Goal: Task Accomplishment & Management: Complete application form

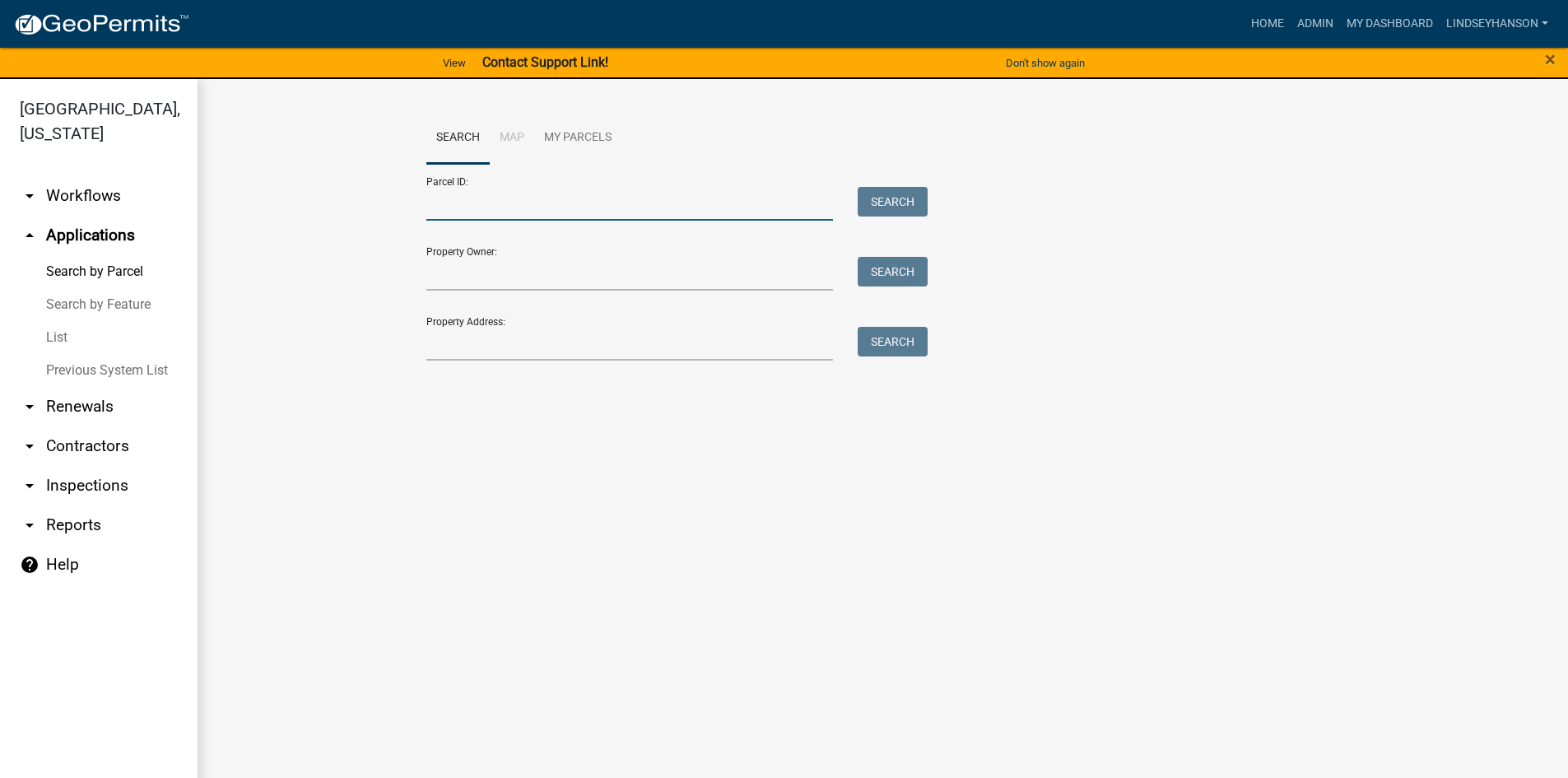
click at [581, 188] on input "Parcel ID:" at bounding box center [630, 204] width 407 height 34
paste input "14000990525000"
type input "14000990525000"
click at [882, 204] on button "Search" at bounding box center [892, 202] width 70 height 30
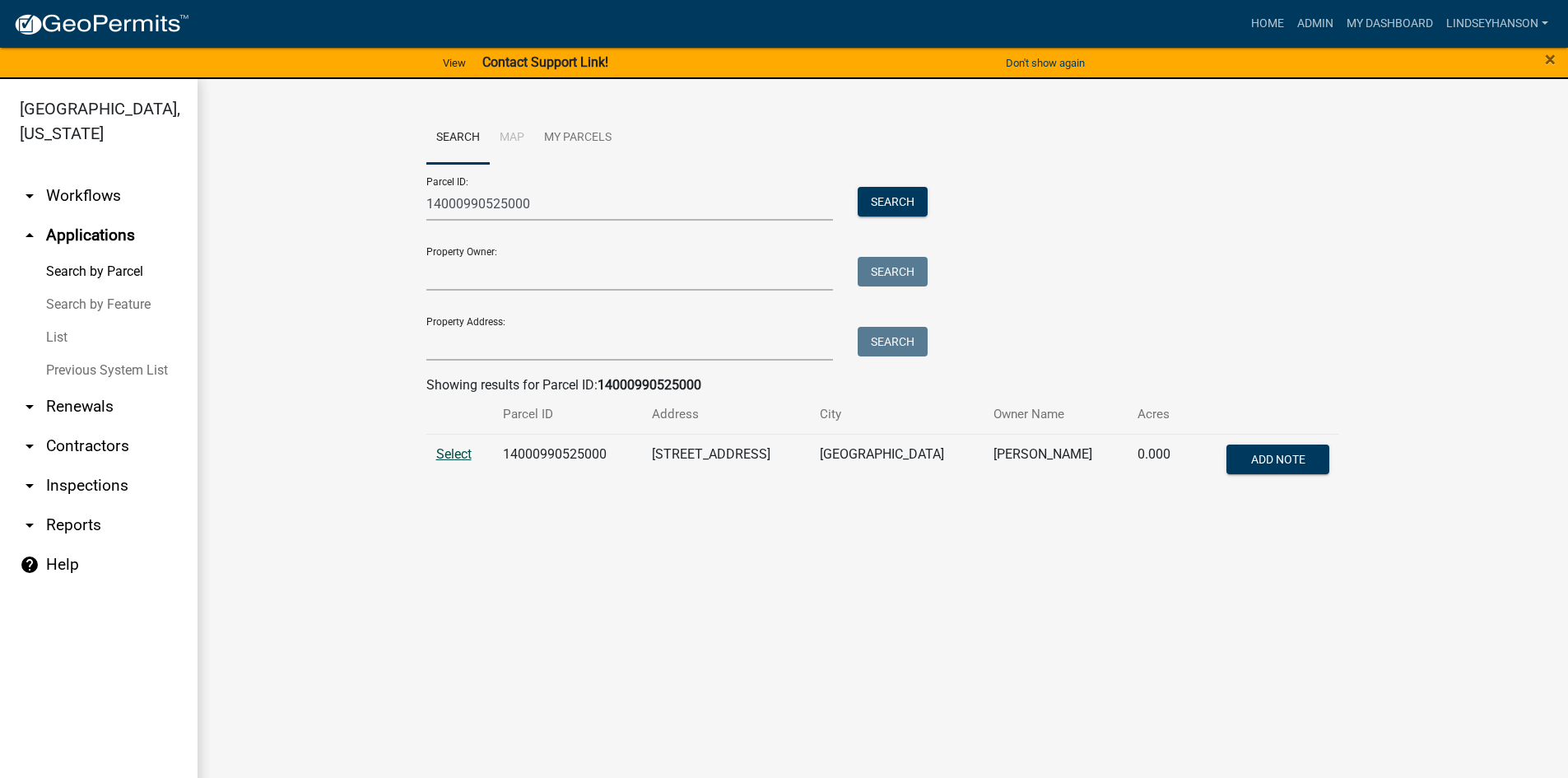
click at [455, 452] on span "Select" at bounding box center [453, 453] width 35 height 16
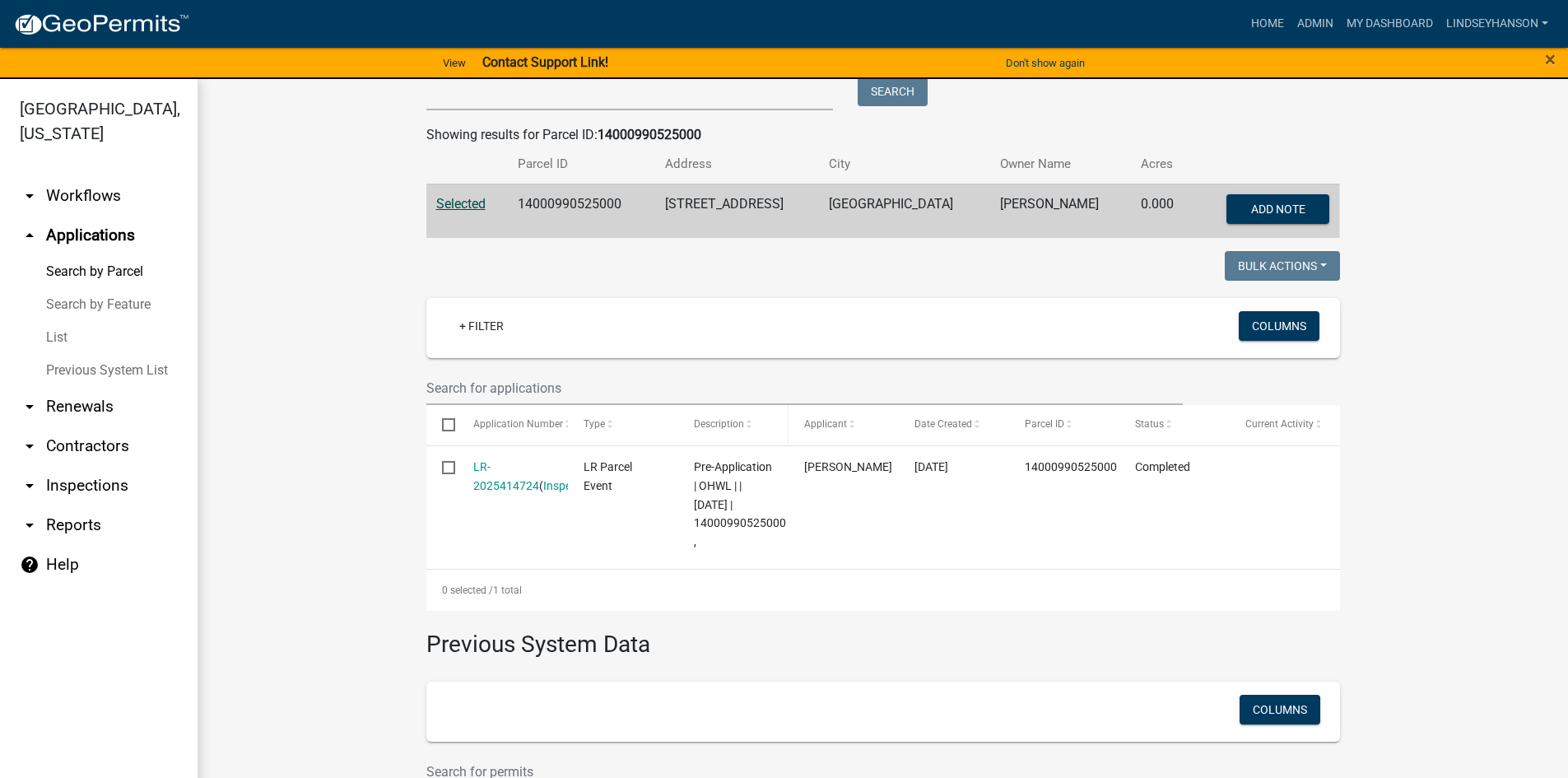
scroll to position [234, 0]
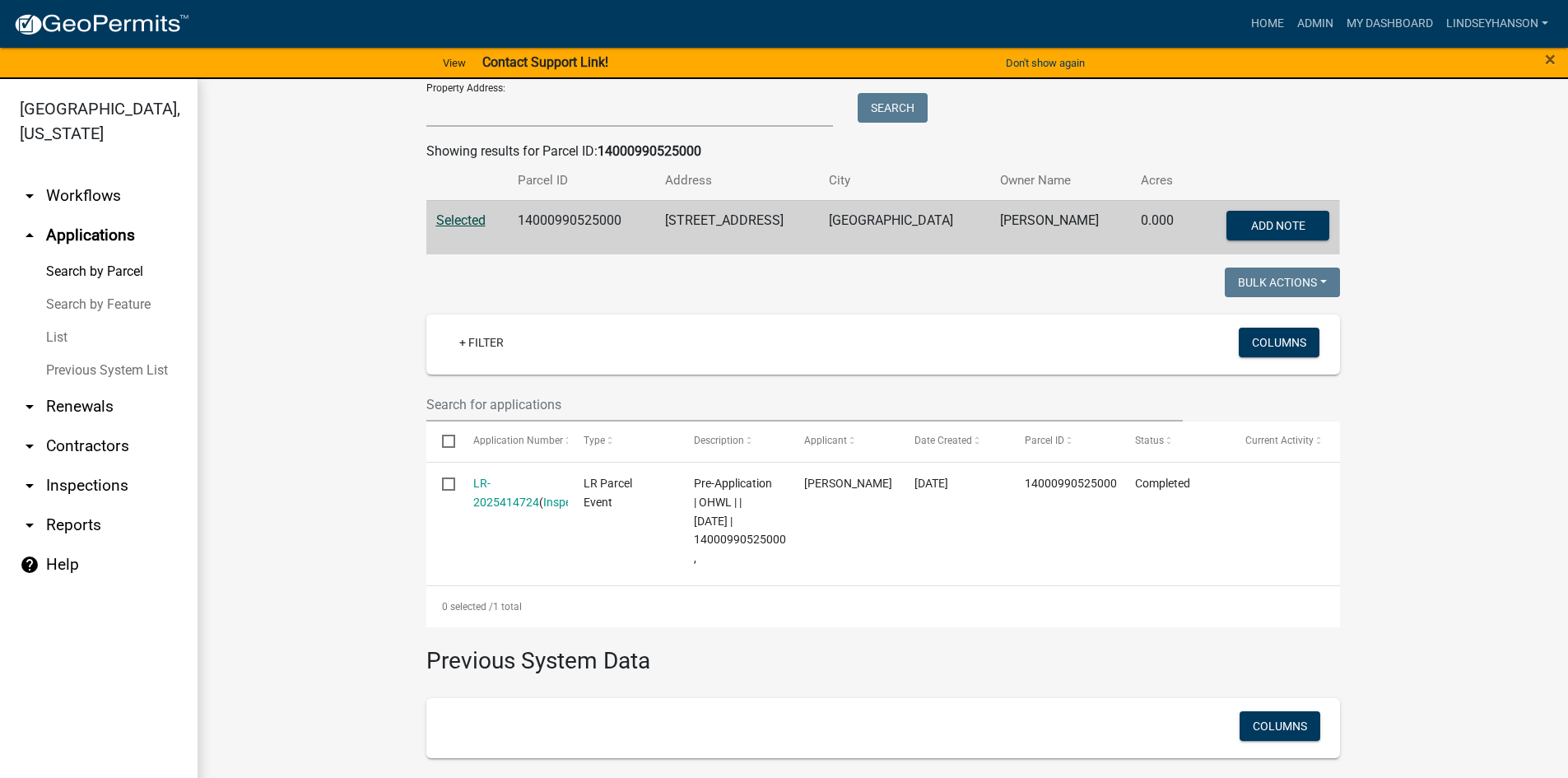
click at [30, 204] on icon "arrow_drop_down" at bounding box center [30, 196] width 20 height 20
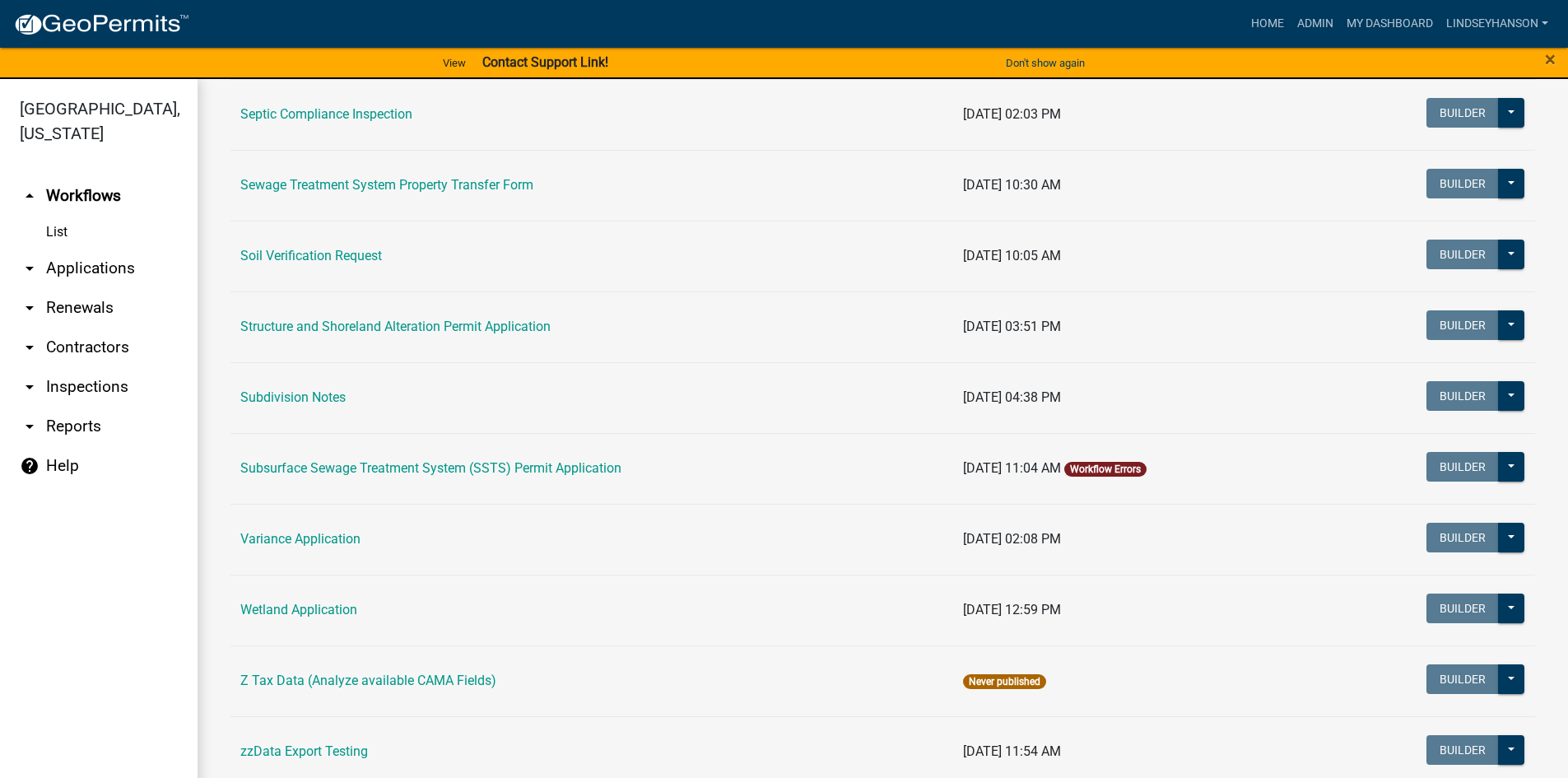
scroll to position [988, 0]
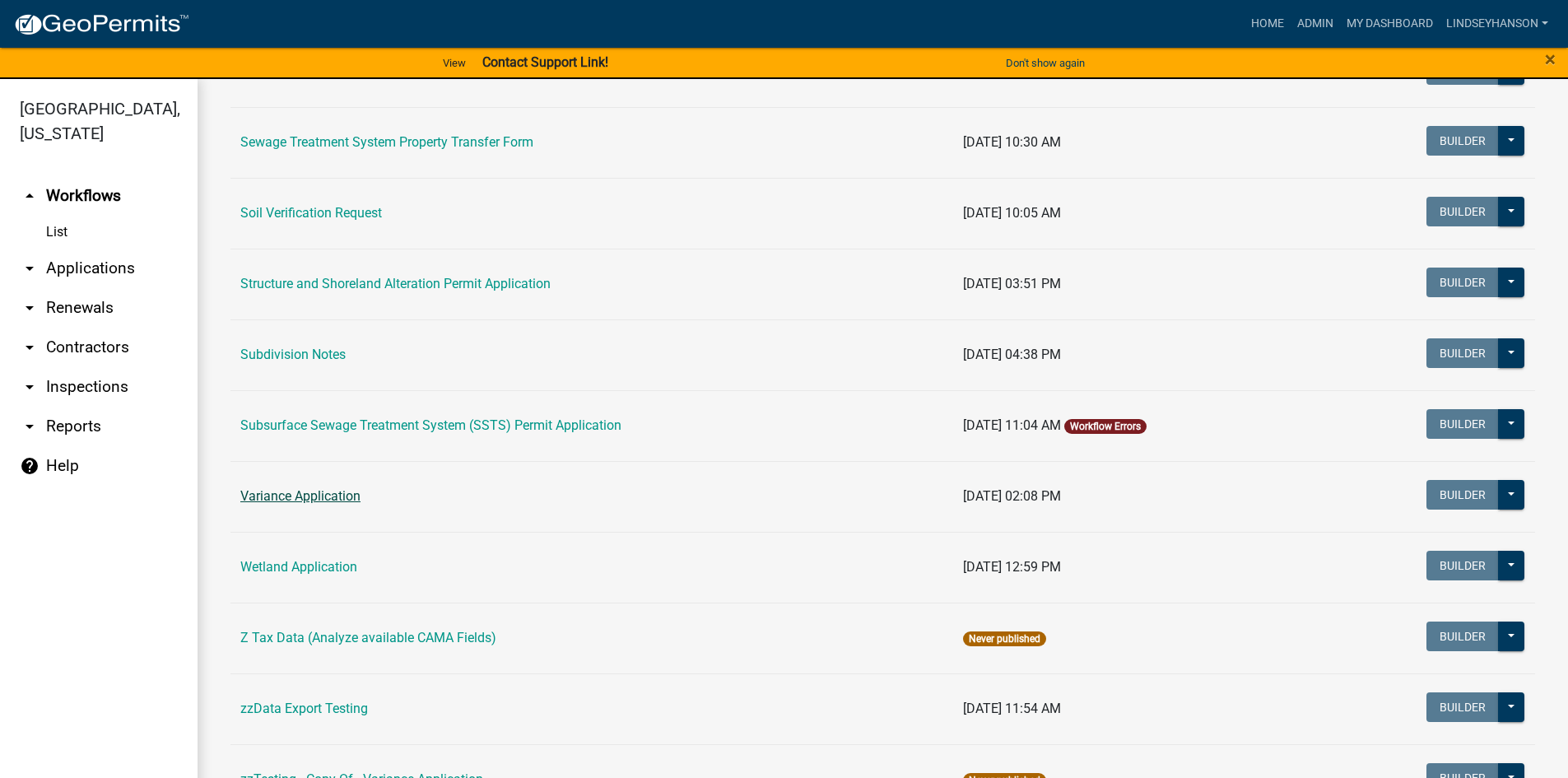
click at [314, 499] on link "Variance Application" at bounding box center [301, 495] width 120 height 16
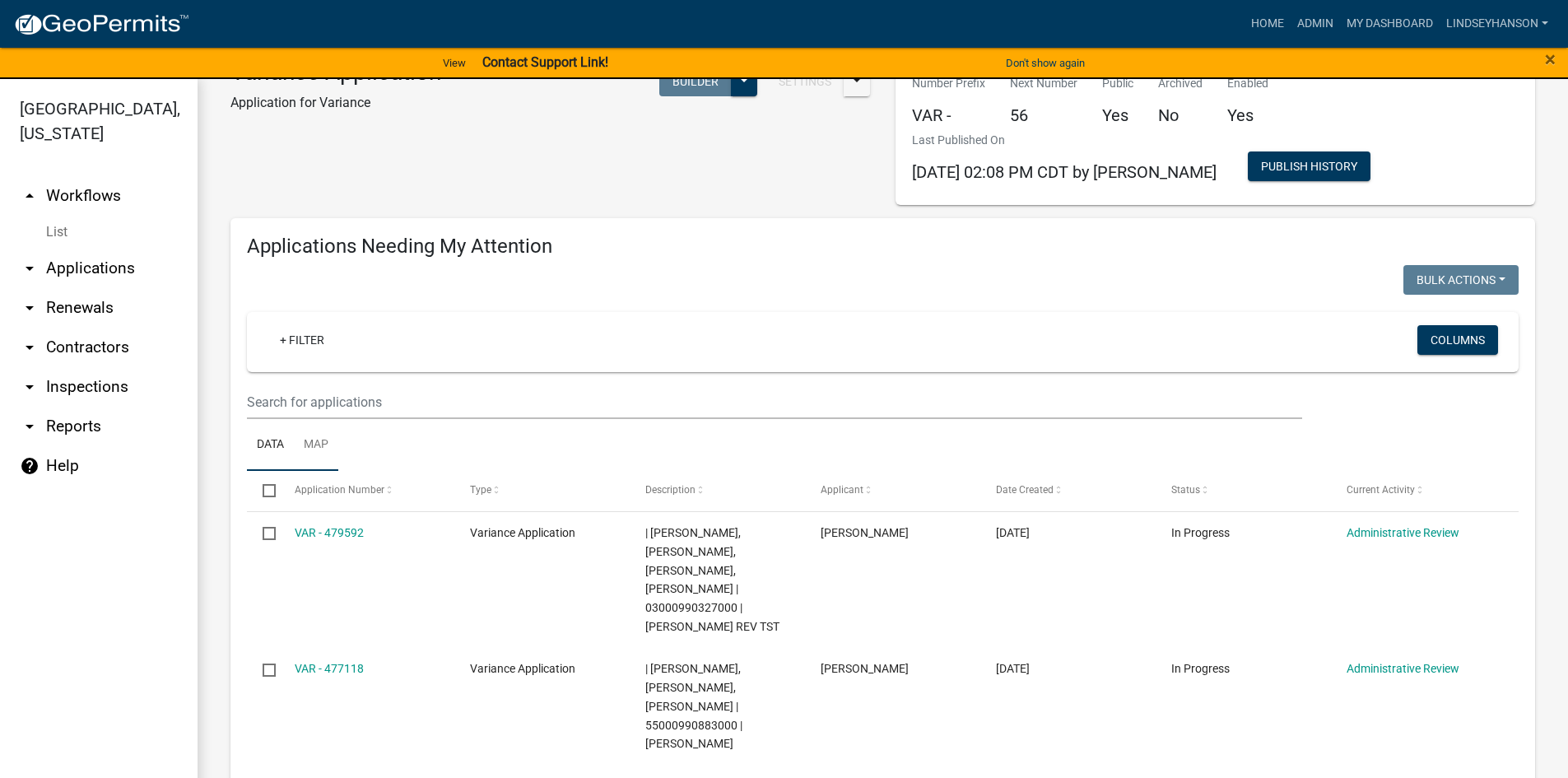
scroll to position [82, 0]
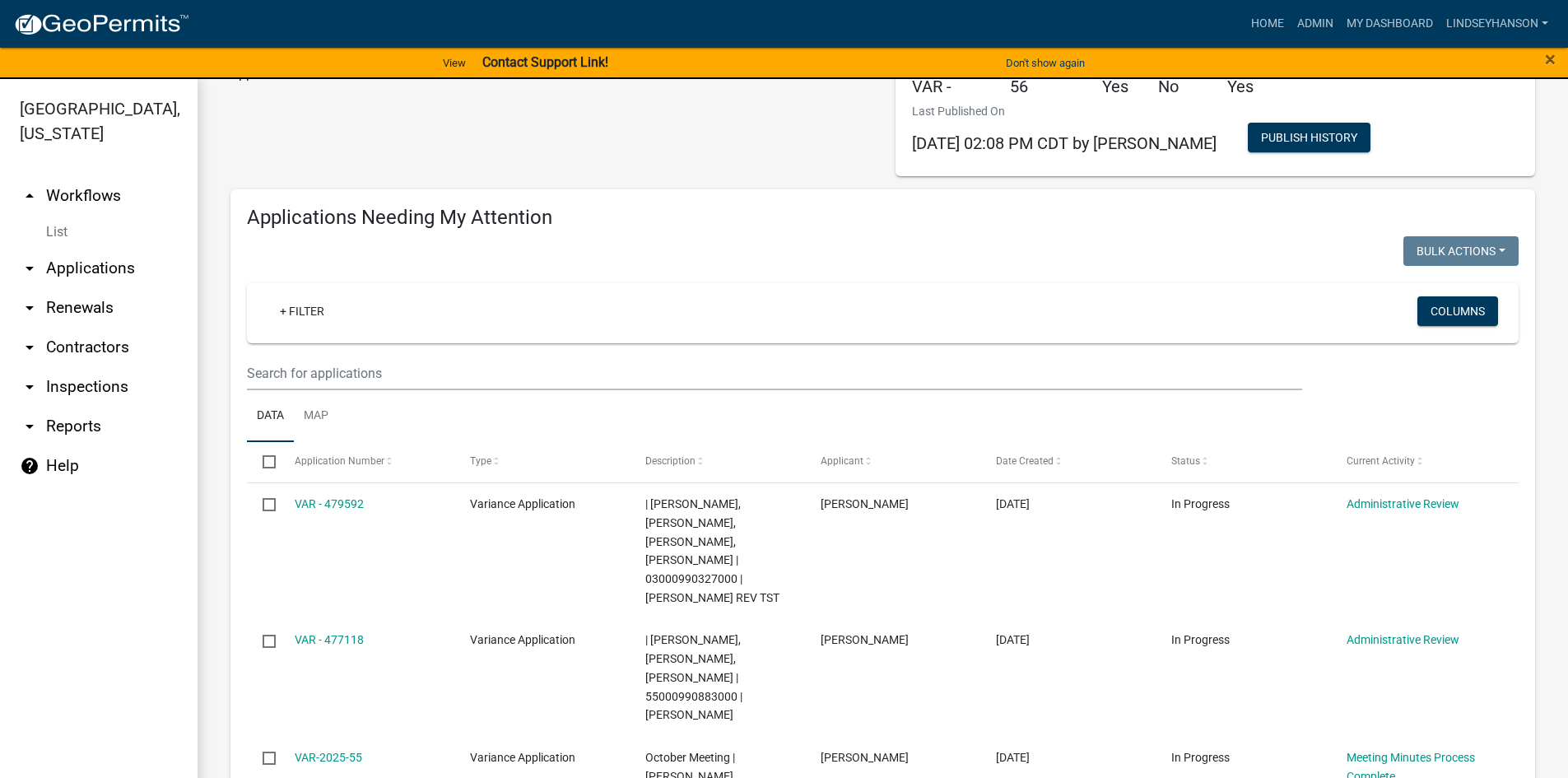
click at [54, 233] on link "List" at bounding box center [99, 232] width 198 height 33
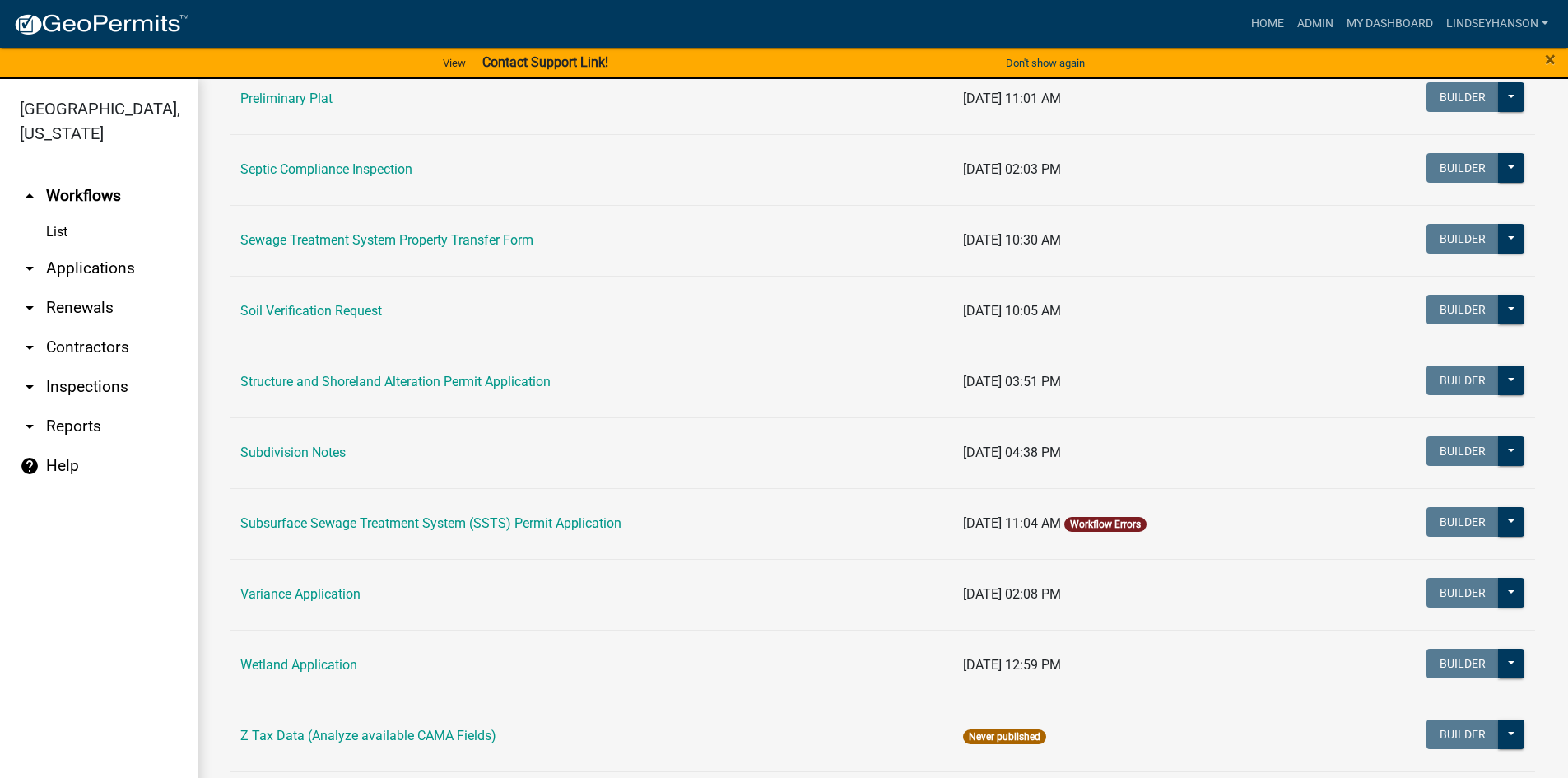
scroll to position [906, 0]
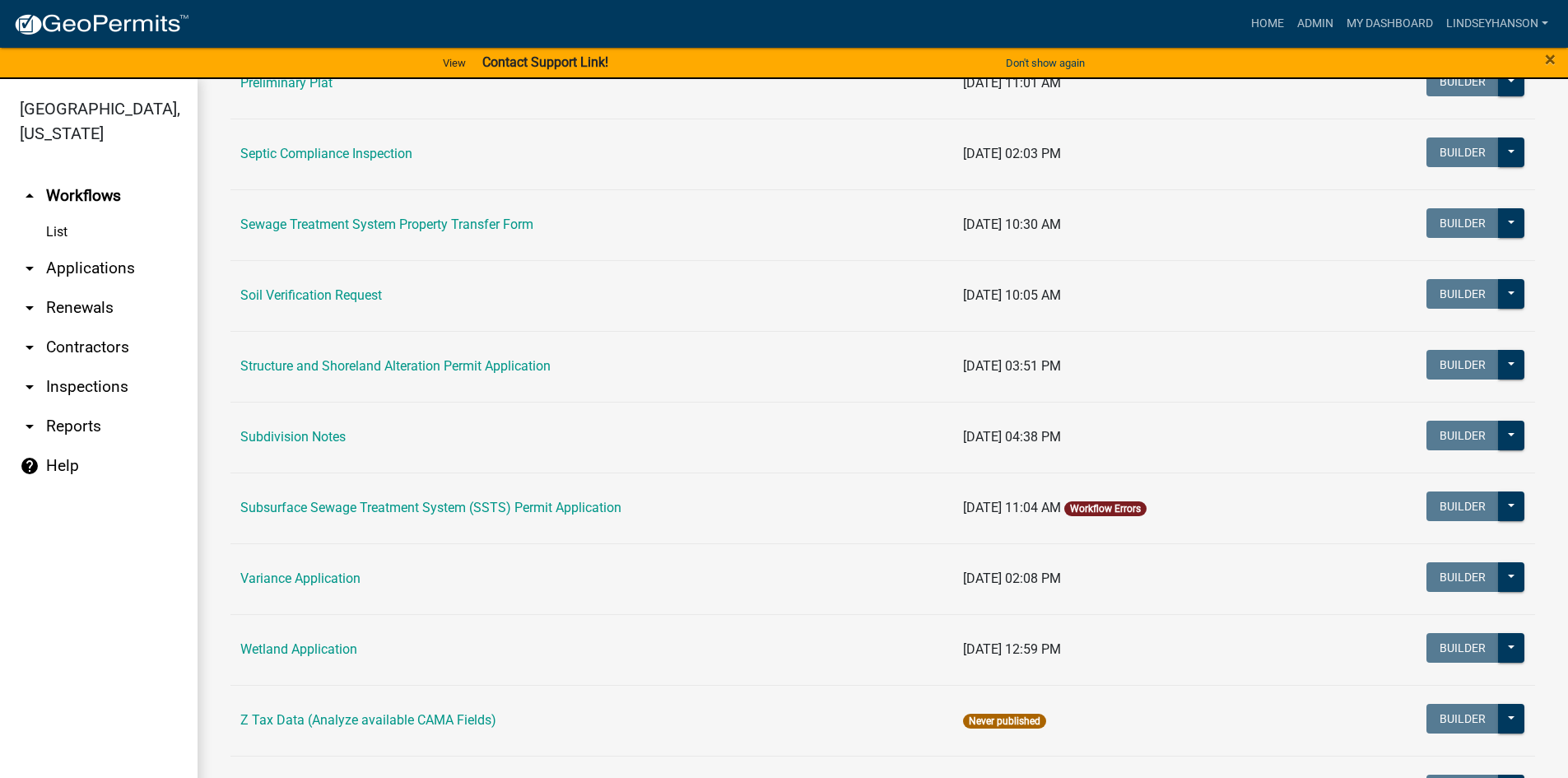
drag, startPoint x: 1053, startPoint y: 498, endPoint x: 1066, endPoint y: 505, distance: 14.8
drag, startPoint x: 1066, startPoint y: 505, endPoint x: 1476, endPoint y: 30, distance: 627.5
click at [1476, 30] on link "Lindseyhanson" at bounding box center [1497, 24] width 115 height 31
click at [1467, 155] on link "Logout" at bounding box center [1489, 161] width 132 height 40
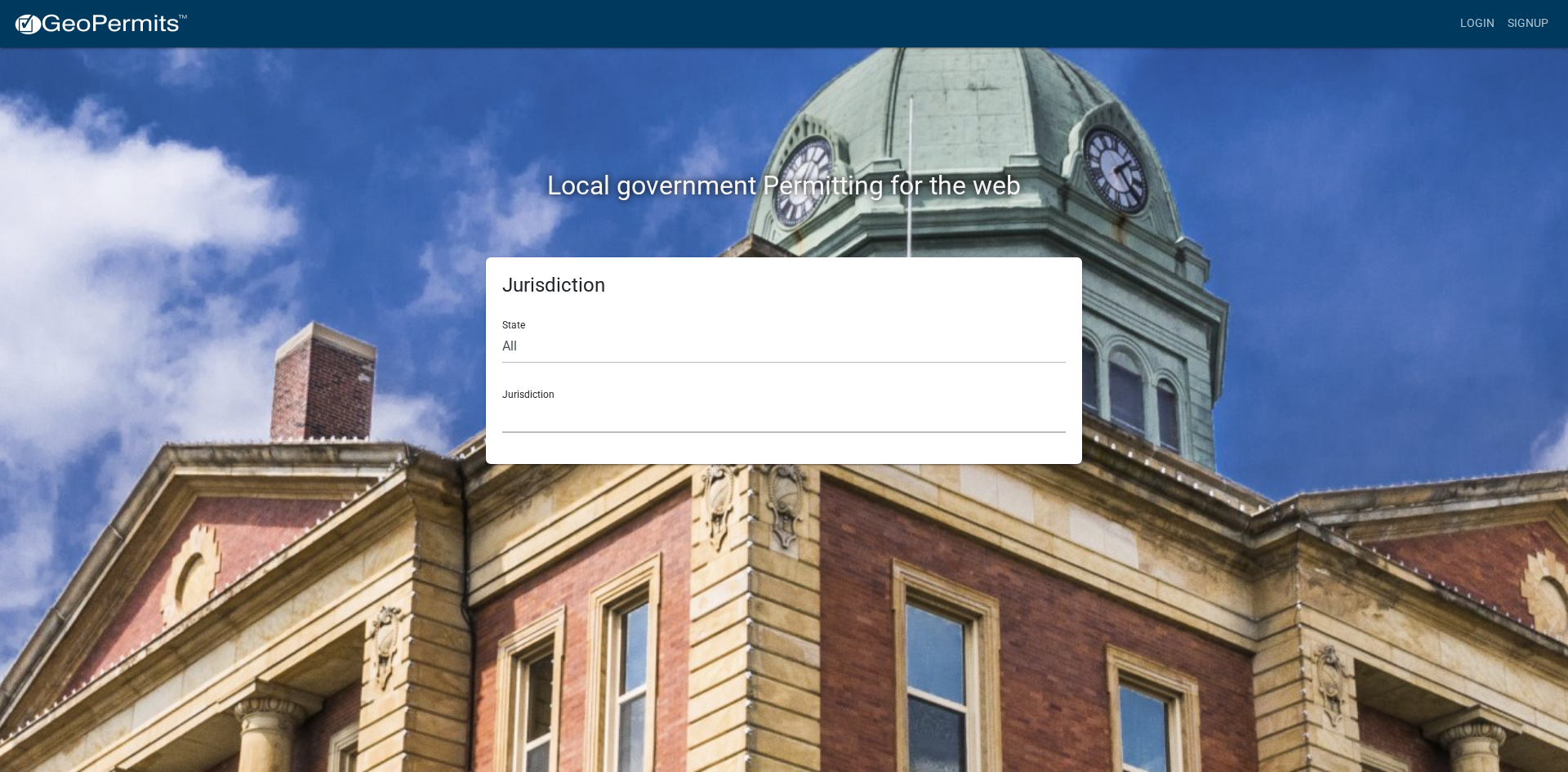
click at [553, 414] on select "[GEOGRAPHIC_DATA], [US_STATE] [GEOGRAPHIC_DATA], [US_STATE][PERSON_NAME][GEOGRA…" at bounding box center [783, 415] width 563 height 34
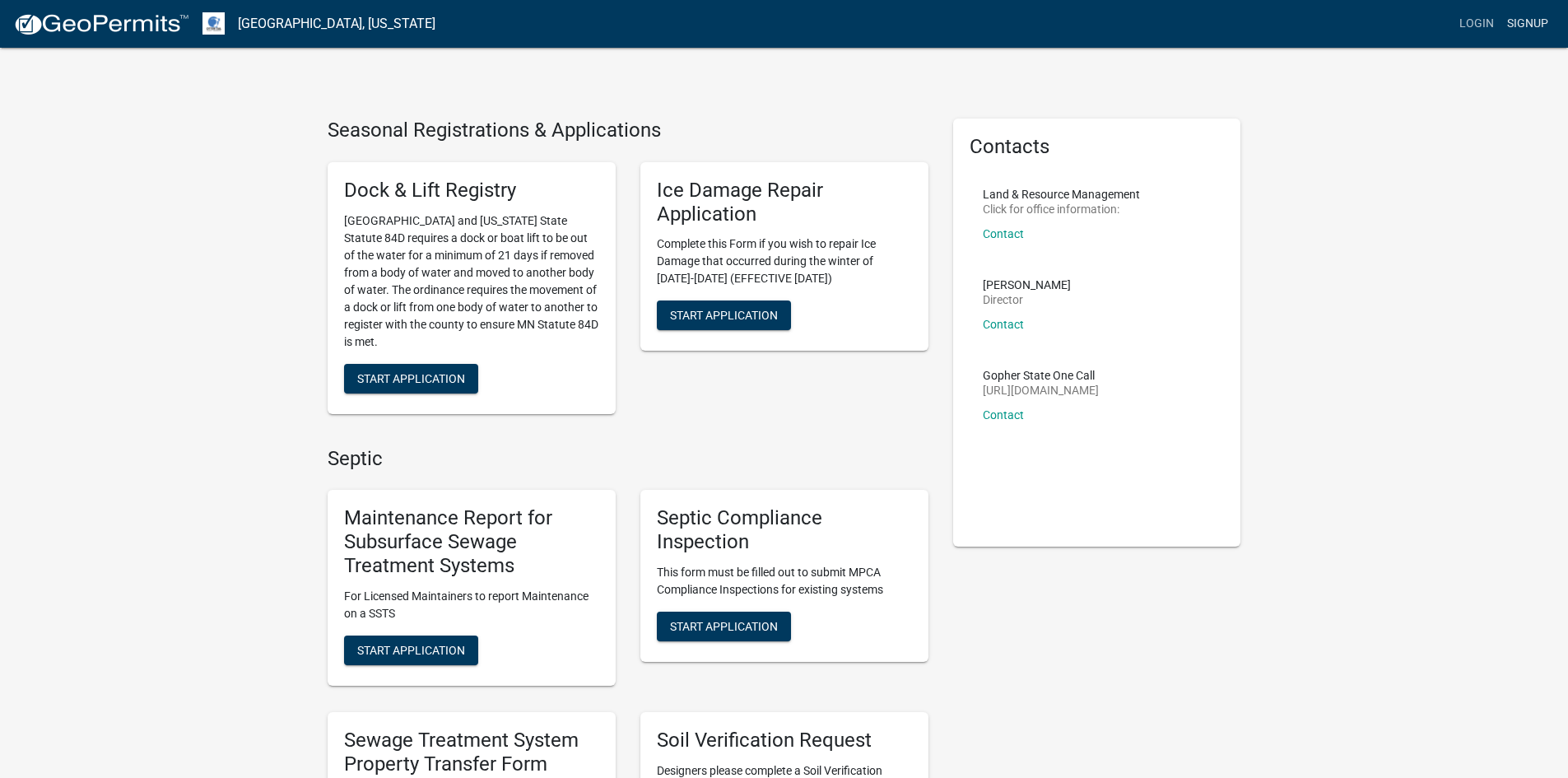
click at [1528, 20] on link "Signup" at bounding box center [1528, 24] width 54 height 31
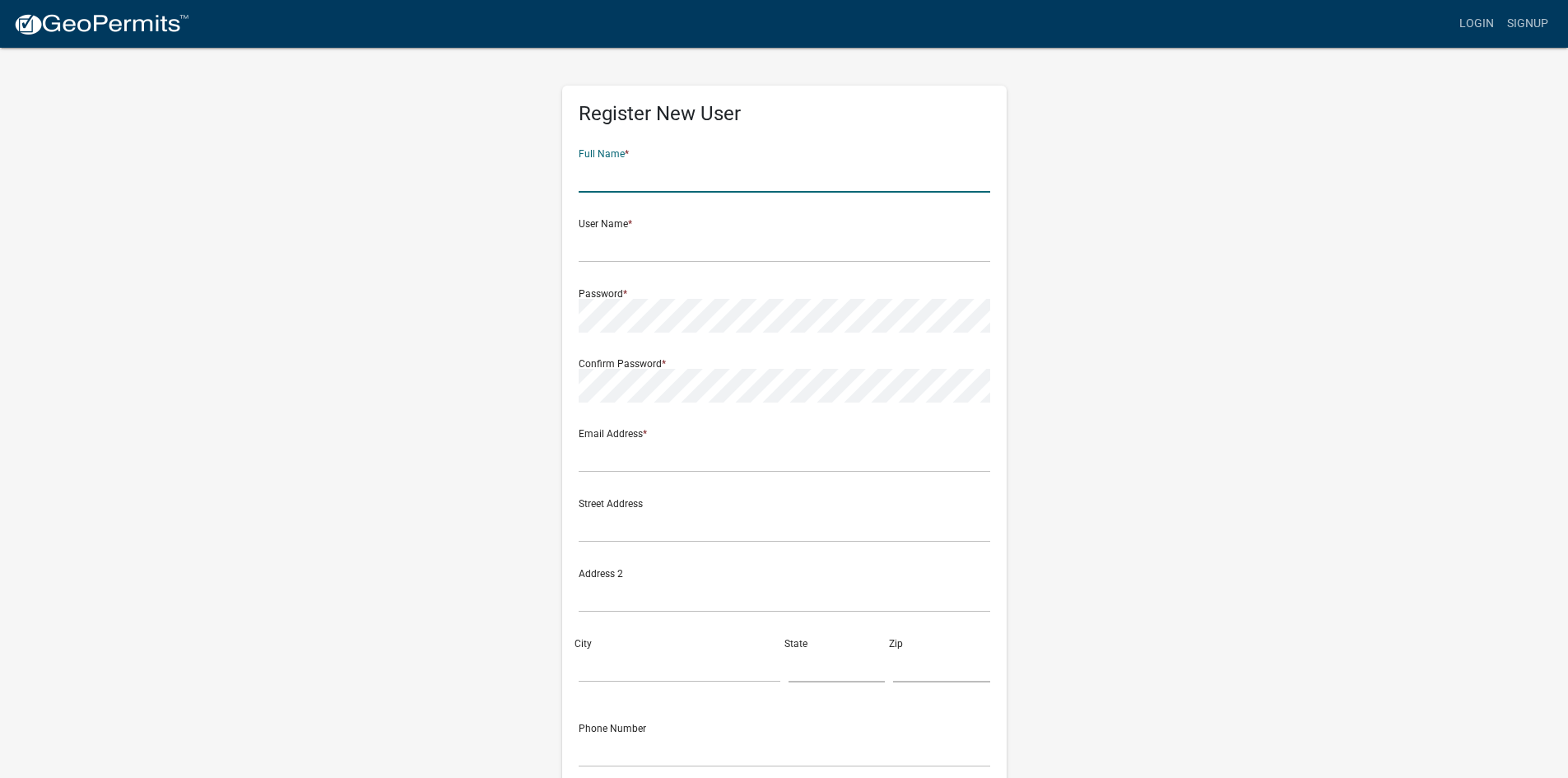
click at [602, 181] on input "text" at bounding box center [784, 176] width 411 height 34
type input "[PERSON_NAME]"
click at [672, 243] on input "text" at bounding box center [784, 246] width 411 height 34
type input "[PERSON_NAME]"
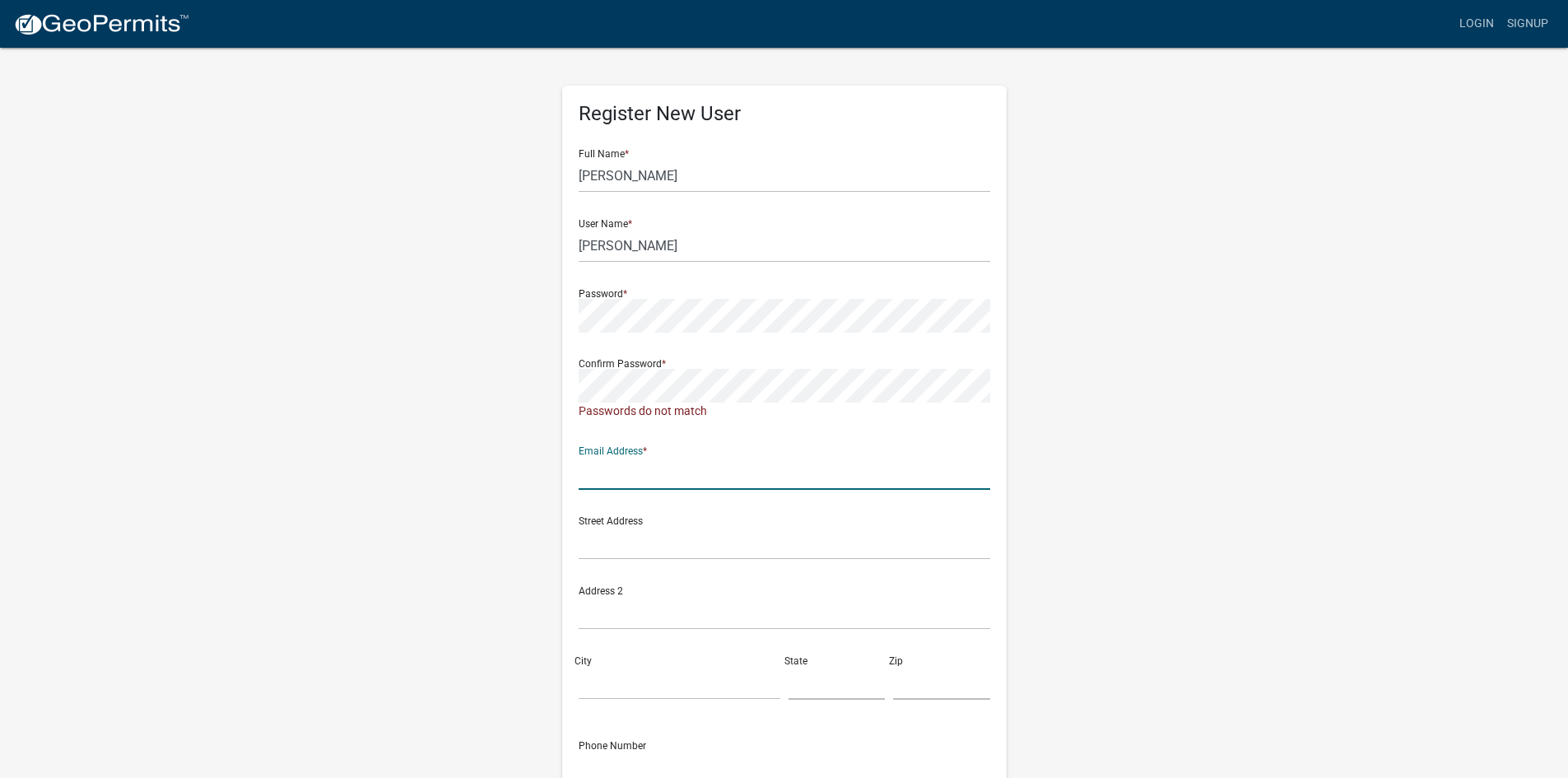
click at [583, 454] on div "Email Address *" at bounding box center [784, 461] width 411 height 57
type input "[EMAIL_ADDRESS][DOMAIN_NAME]"
click at [596, 548] on input "text" at bounding box center [784, 542] width 411 height 34
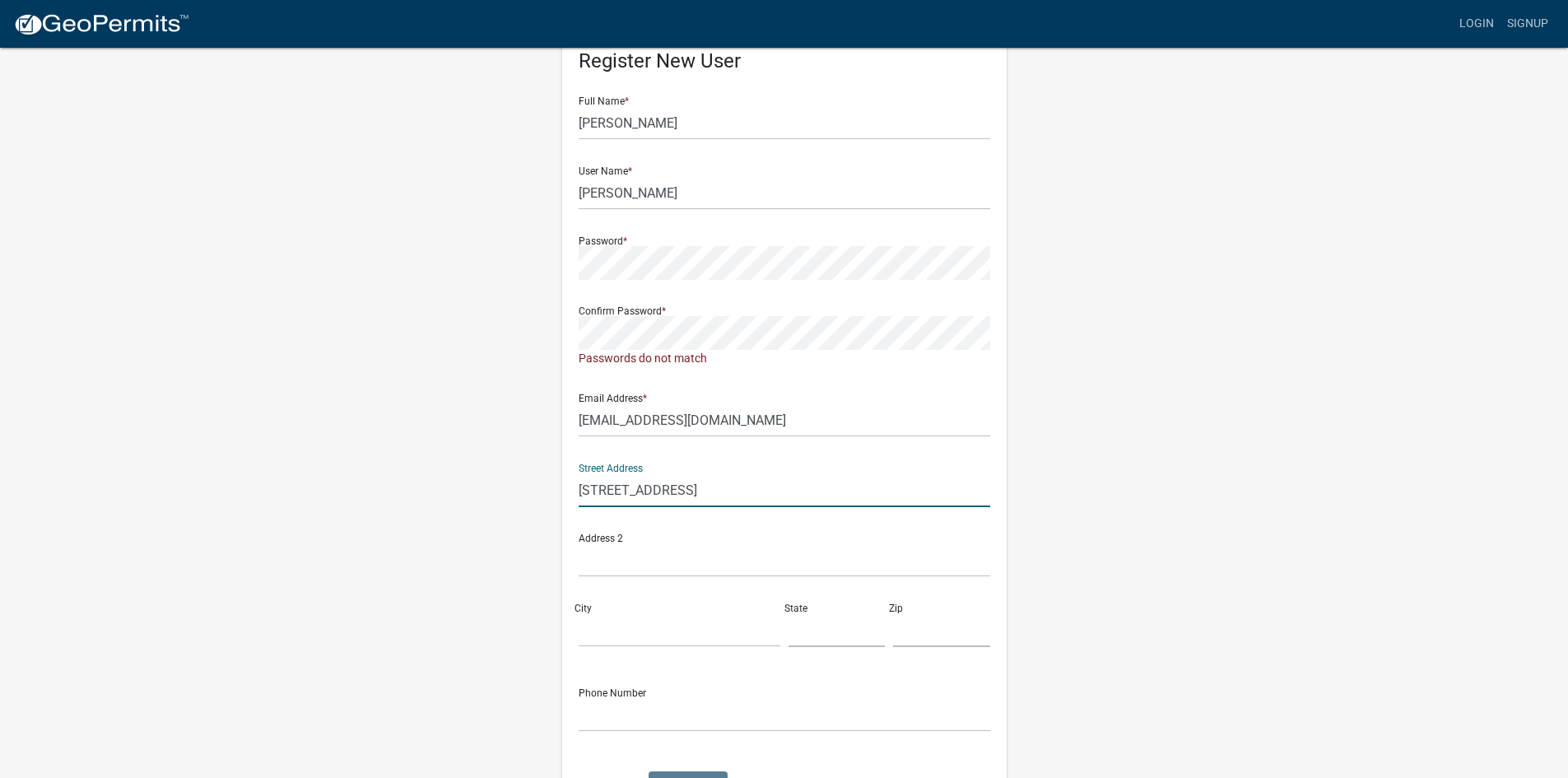
scroll to position [82, 0]
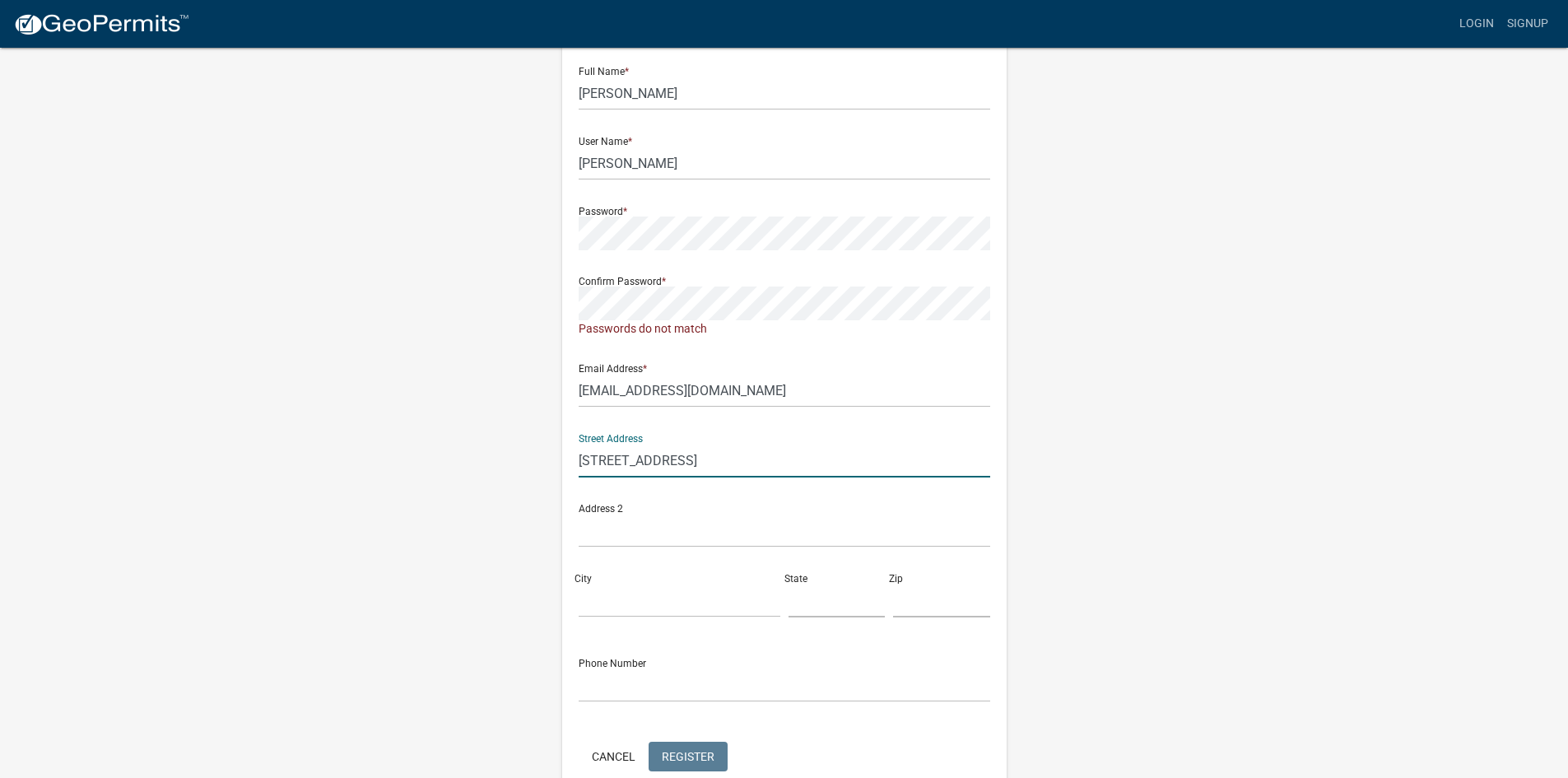
type input "[STREET_ADDRESS]"
click at [593, 531] on input "text" at bounding box center [784, 530] width 411 height 34
type input "R"
click at [584, 606] on input "City" at bounding box center [679, 600] width 202 height 34
type input "[GEOGRAPHIC_DATA]"
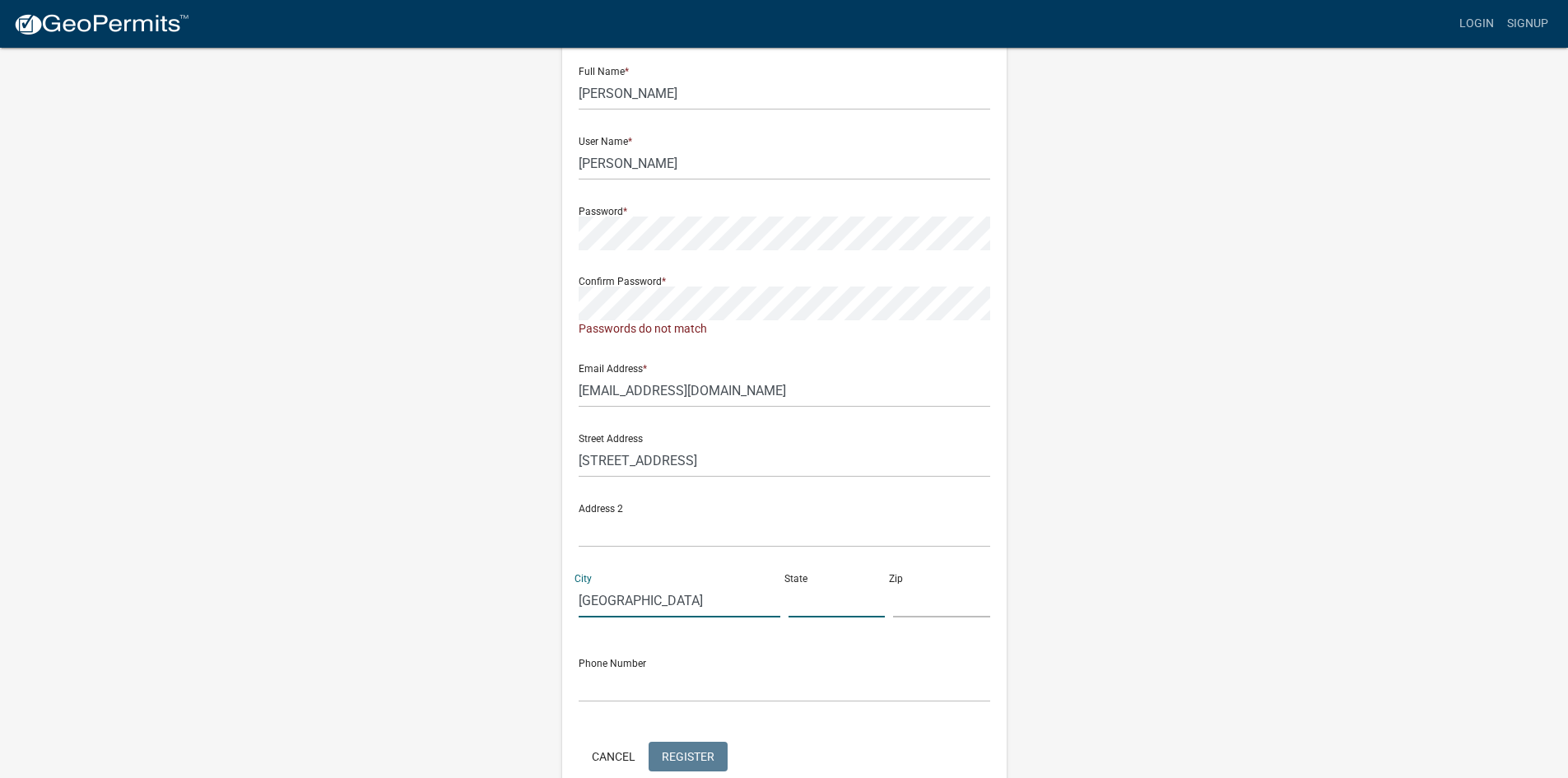
click at [822, 605] on input "text" at bounding box center [837, 600] width 97 height 34
type input "mn"
click at [923, 607] on input "text" at bounding box center [942, 600] width 97 height 34
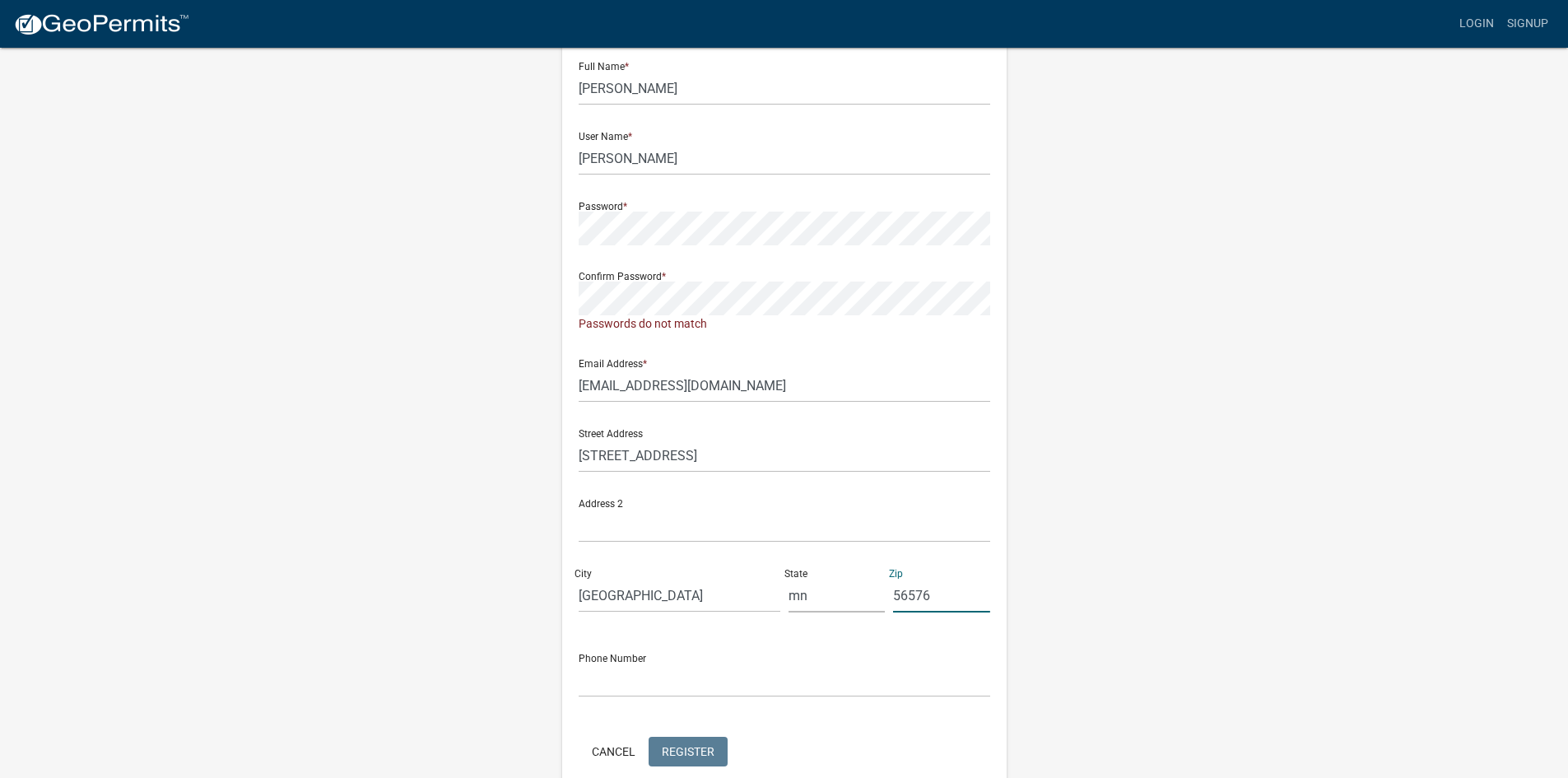
scroll to position [166, 0]
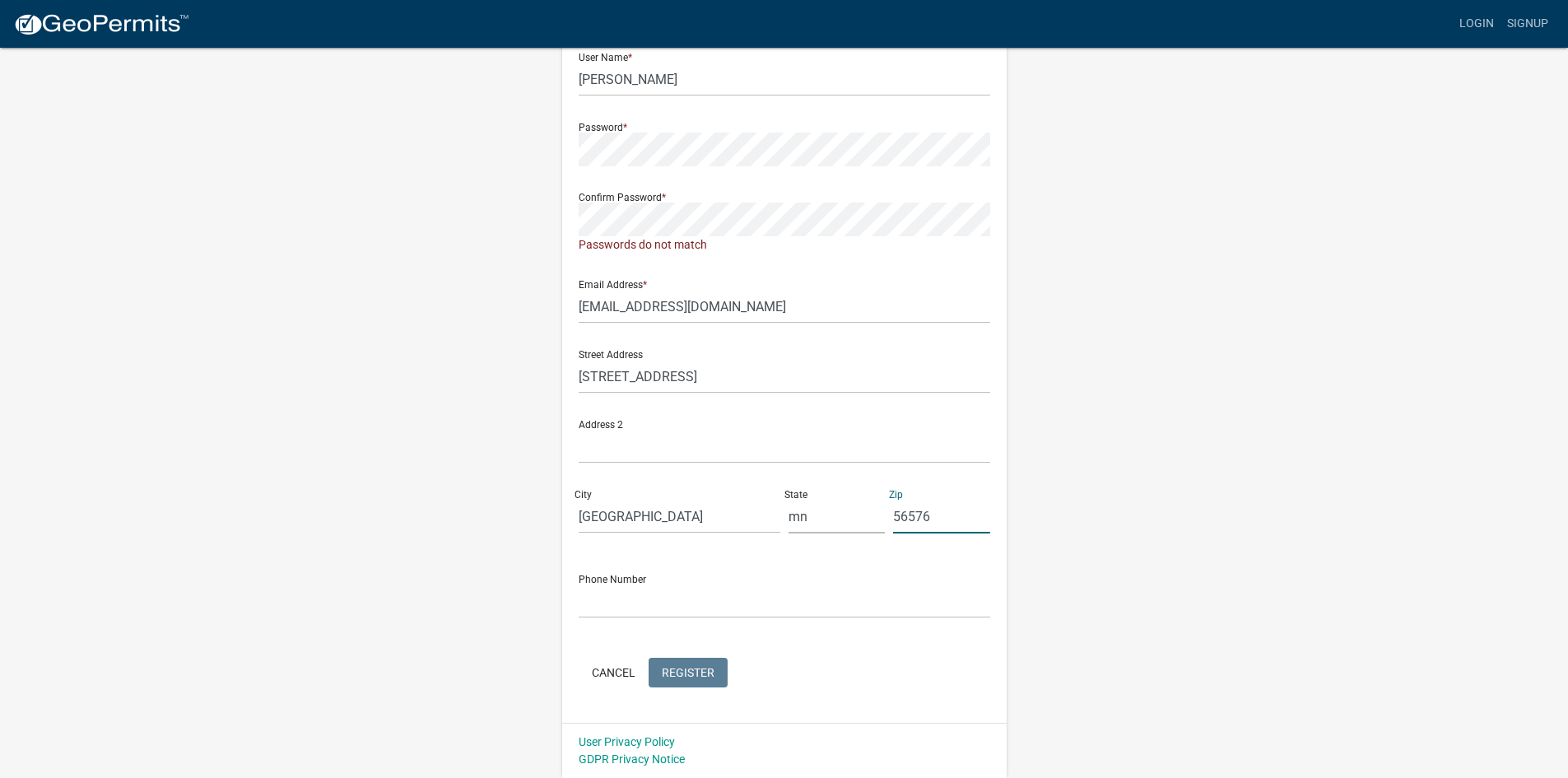
type input "56576"
click at [660, 609] on input "text" at bounding box center [784, 601] width 411 height 34
type input "[PHONE_NUMBER]"
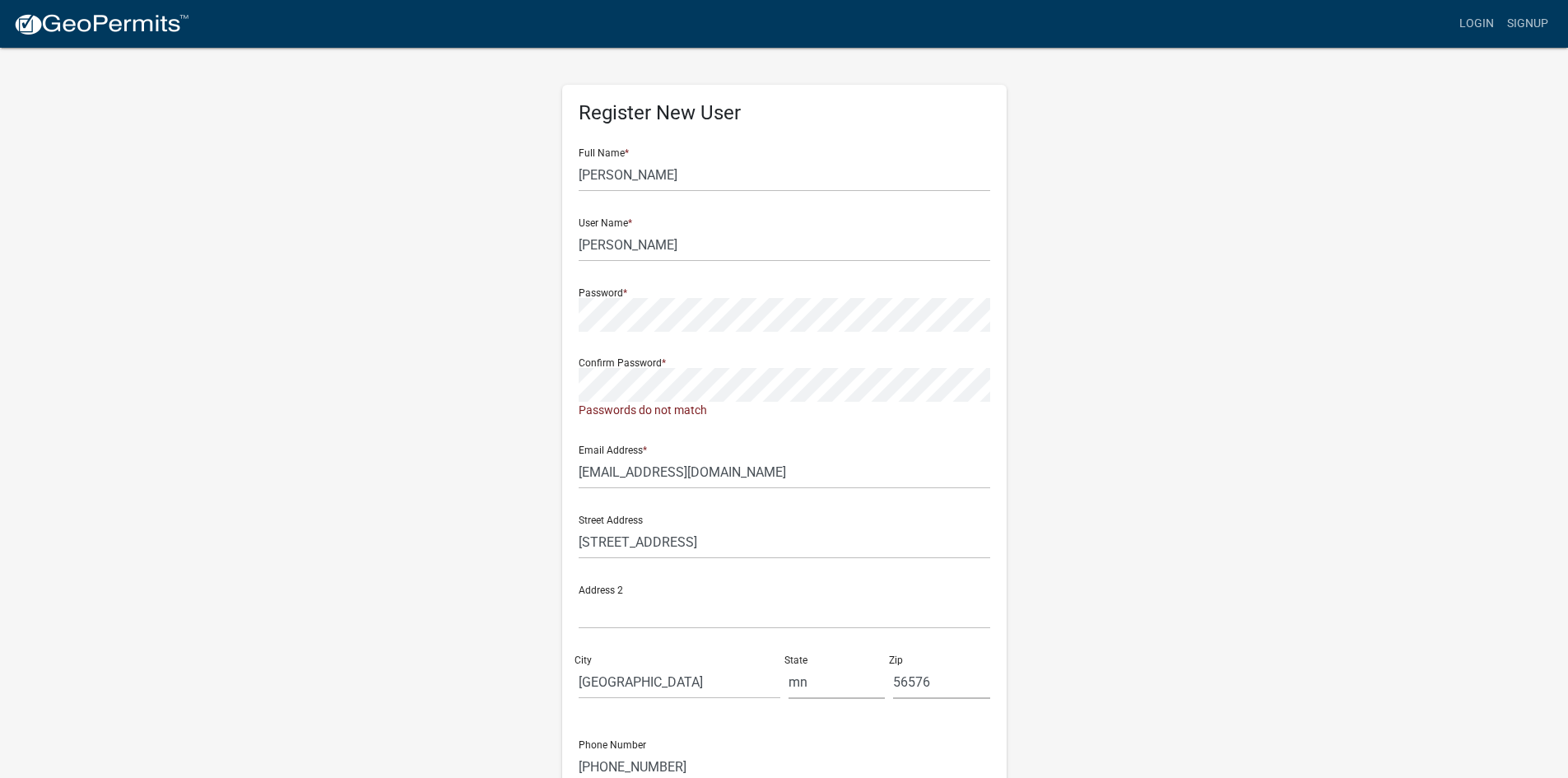
scroll to position [0, 0]
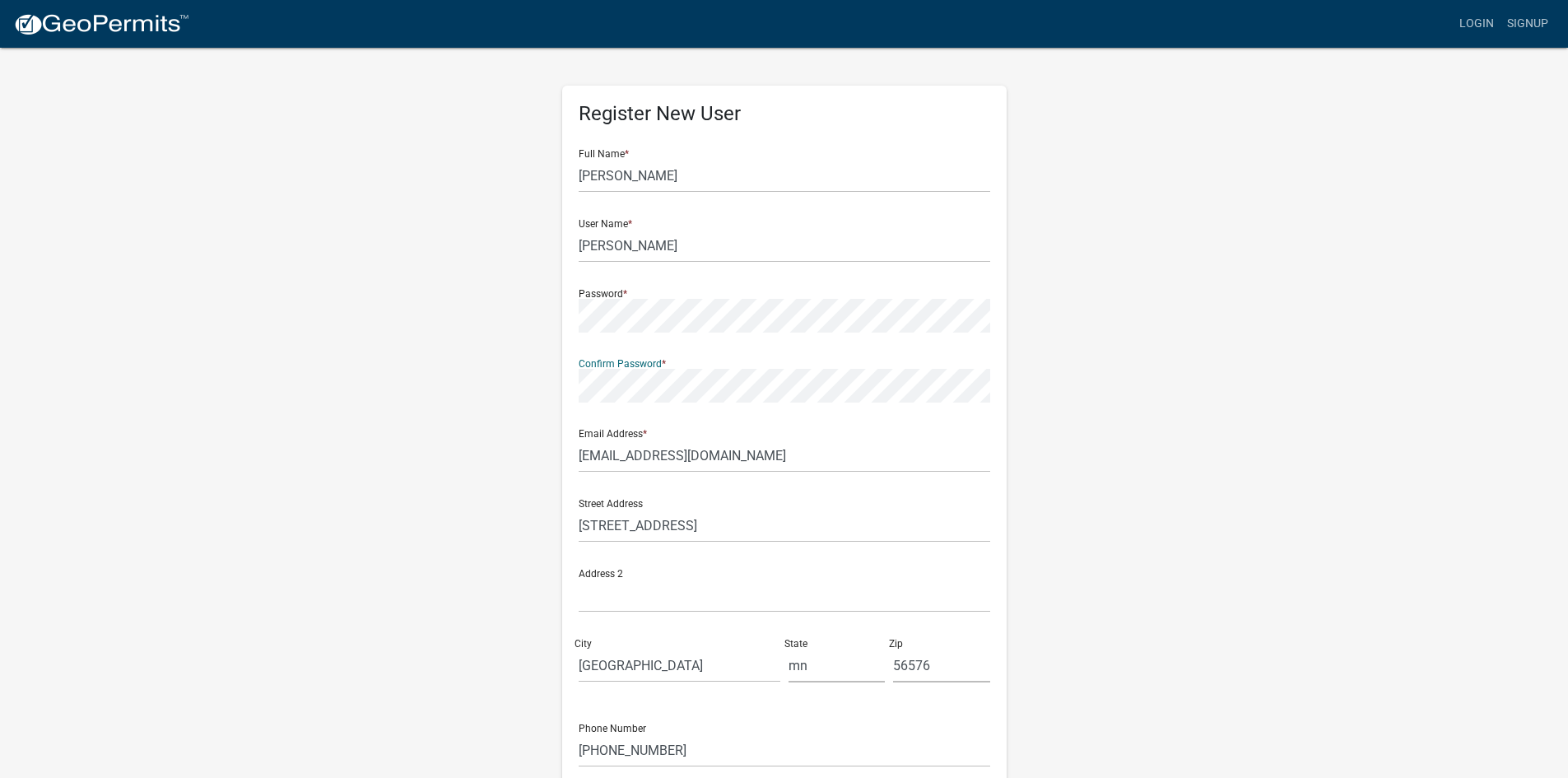
click at [503, 415] on div "Register New User Full Name * [PERSON_NAME] User Name * [PERSON_NAME] Password …" at bounding box center [784, 486] width 938 height 881
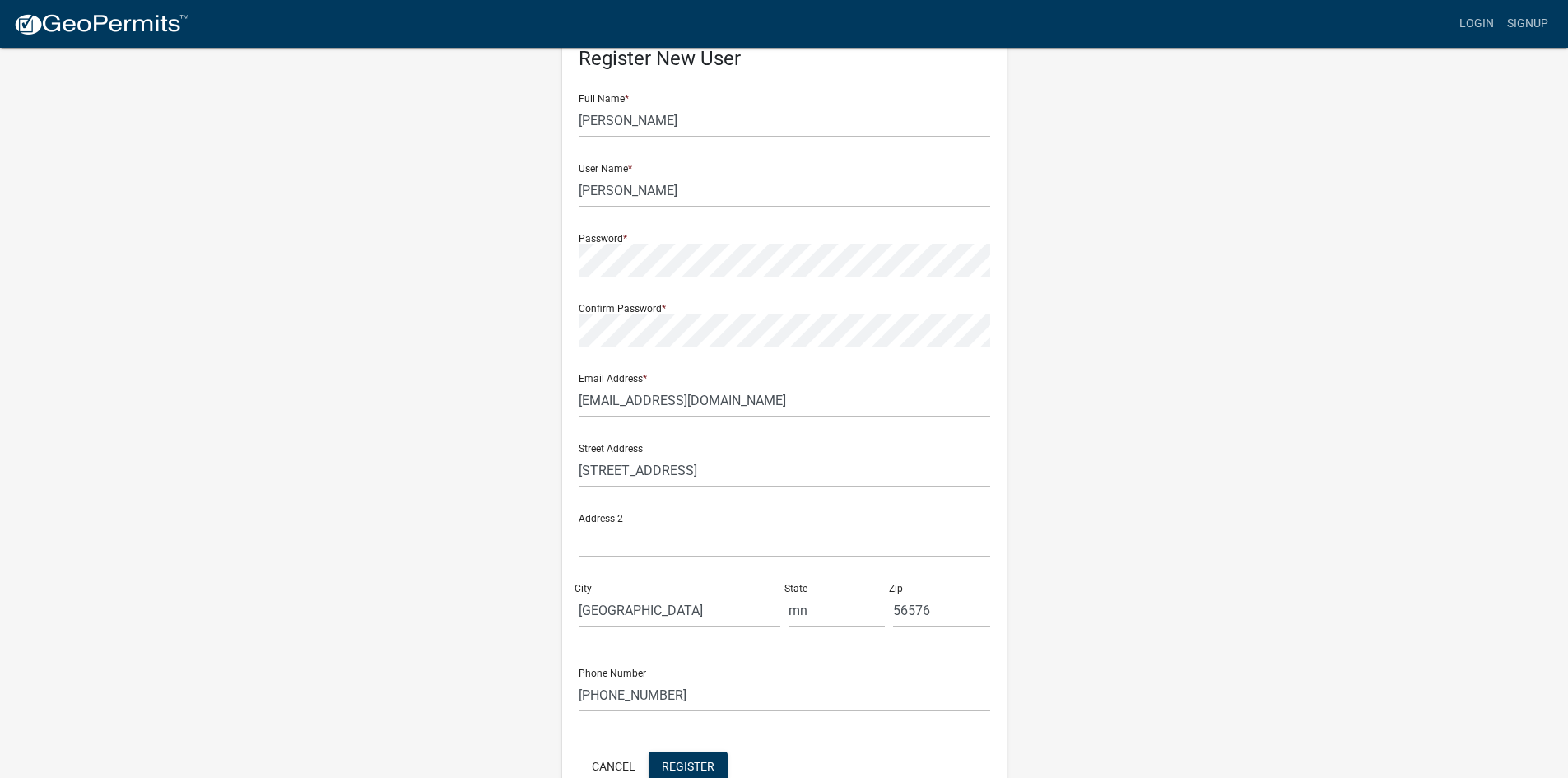
scroll to position [149, 0]
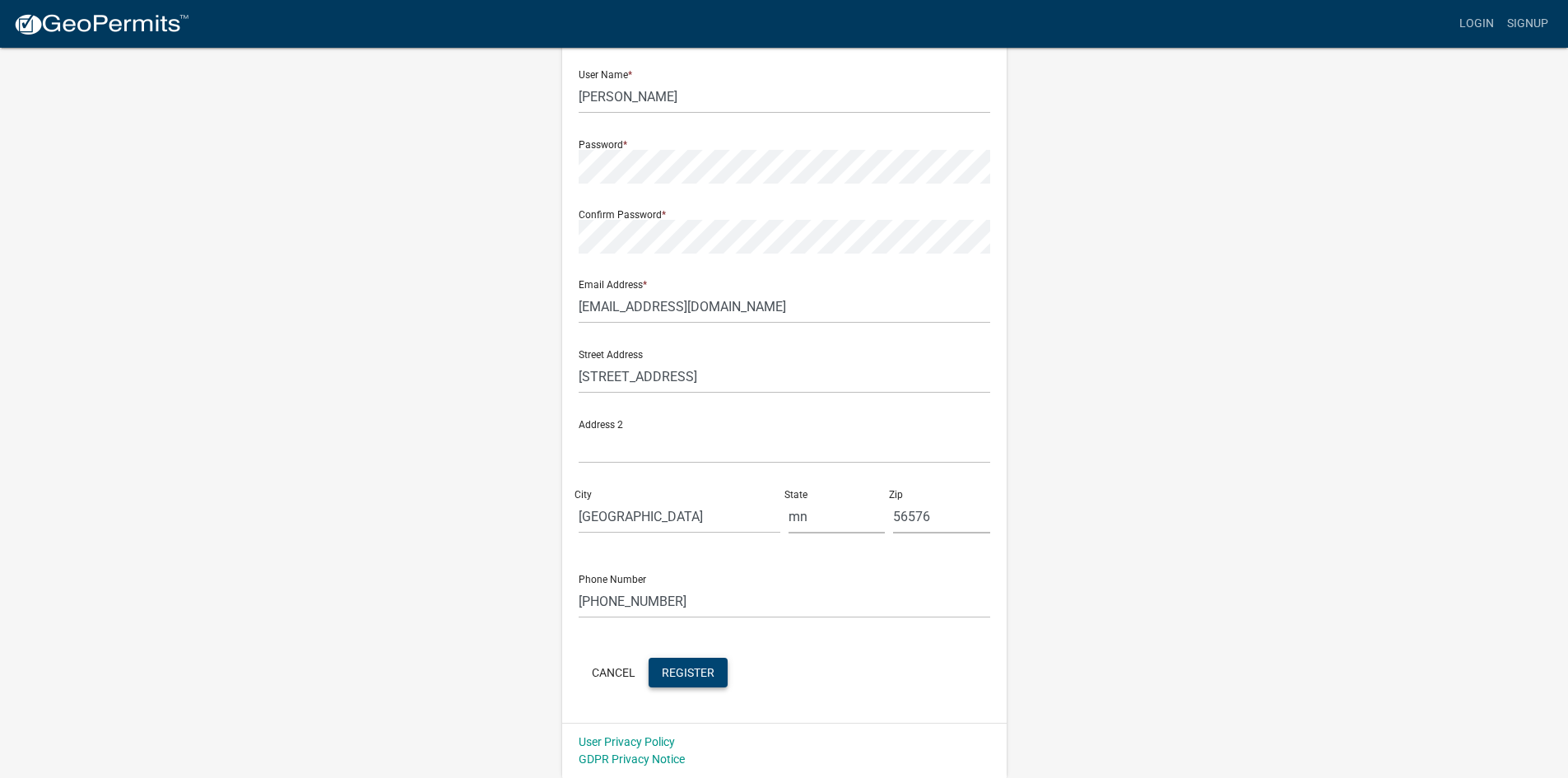
click at [666, 673] on span "Register" at bounding box center [688, 672] width 53 height 13
click at [694, 659] on button "Register" at bounding box center [688, 673] width 79 height 30
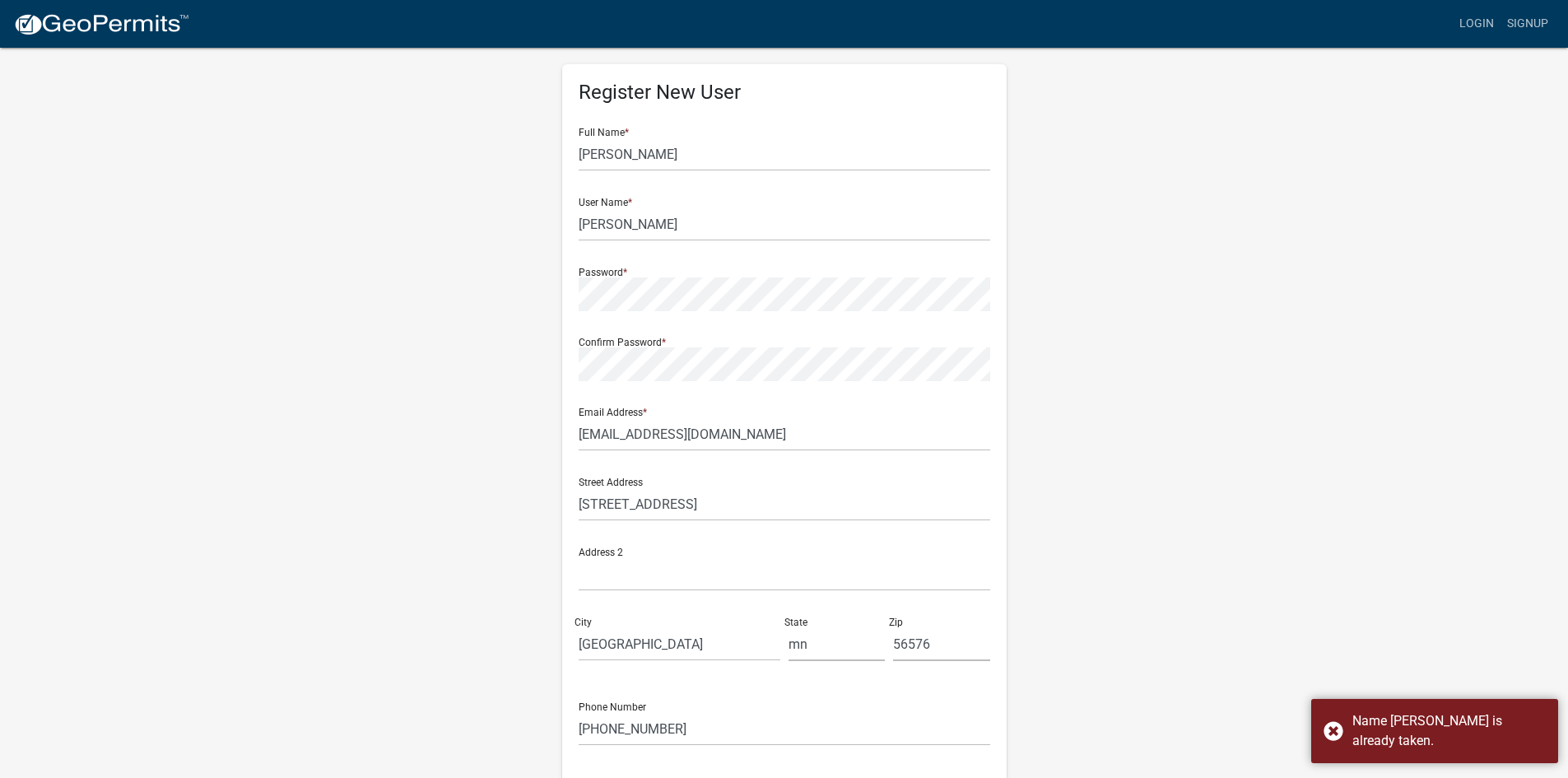
scroll to position [0, 0]
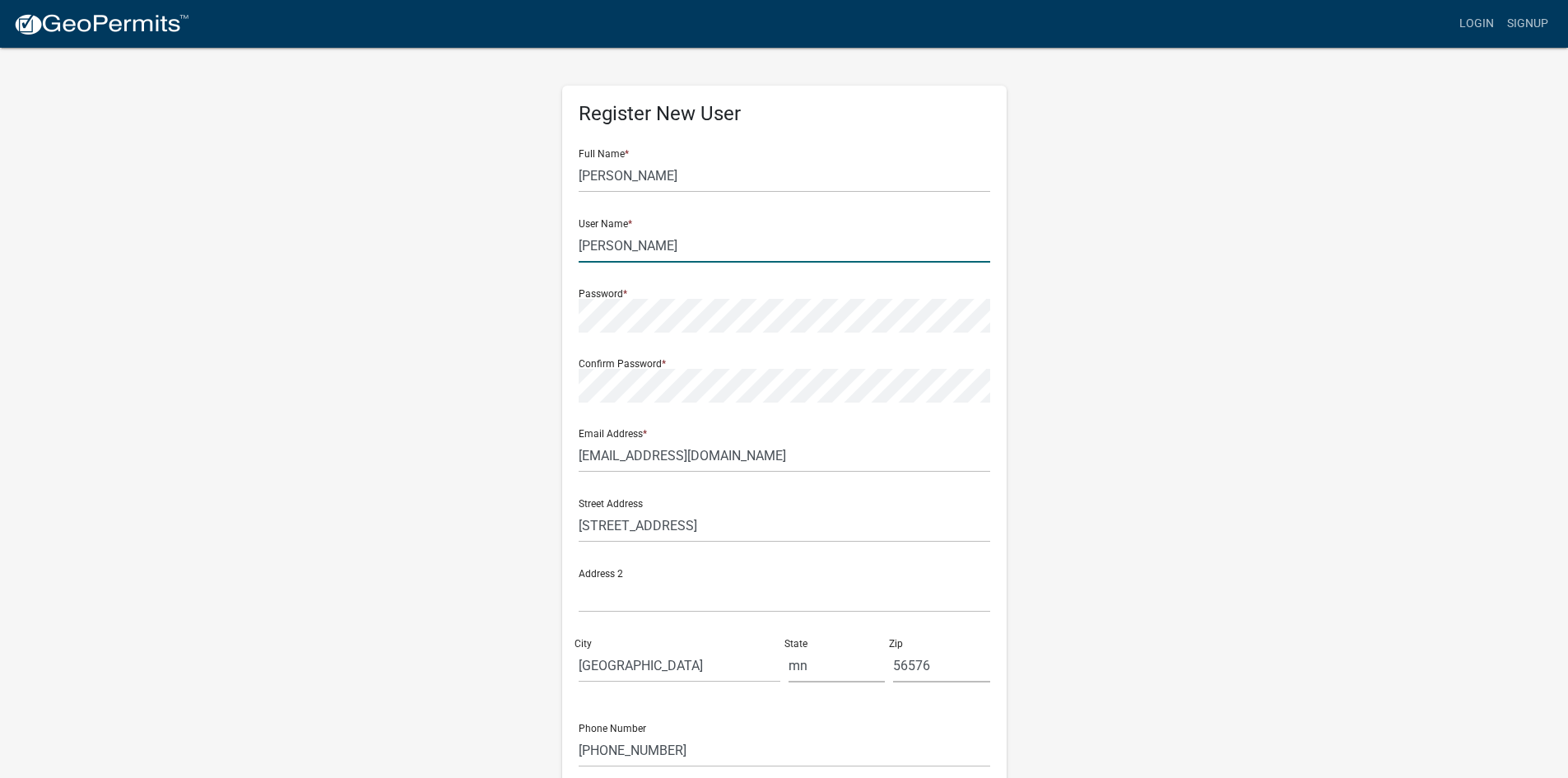
click at [617, 248] on input "[PERSON_NAME]" at bounding box center [784, 246] width 411 height 34
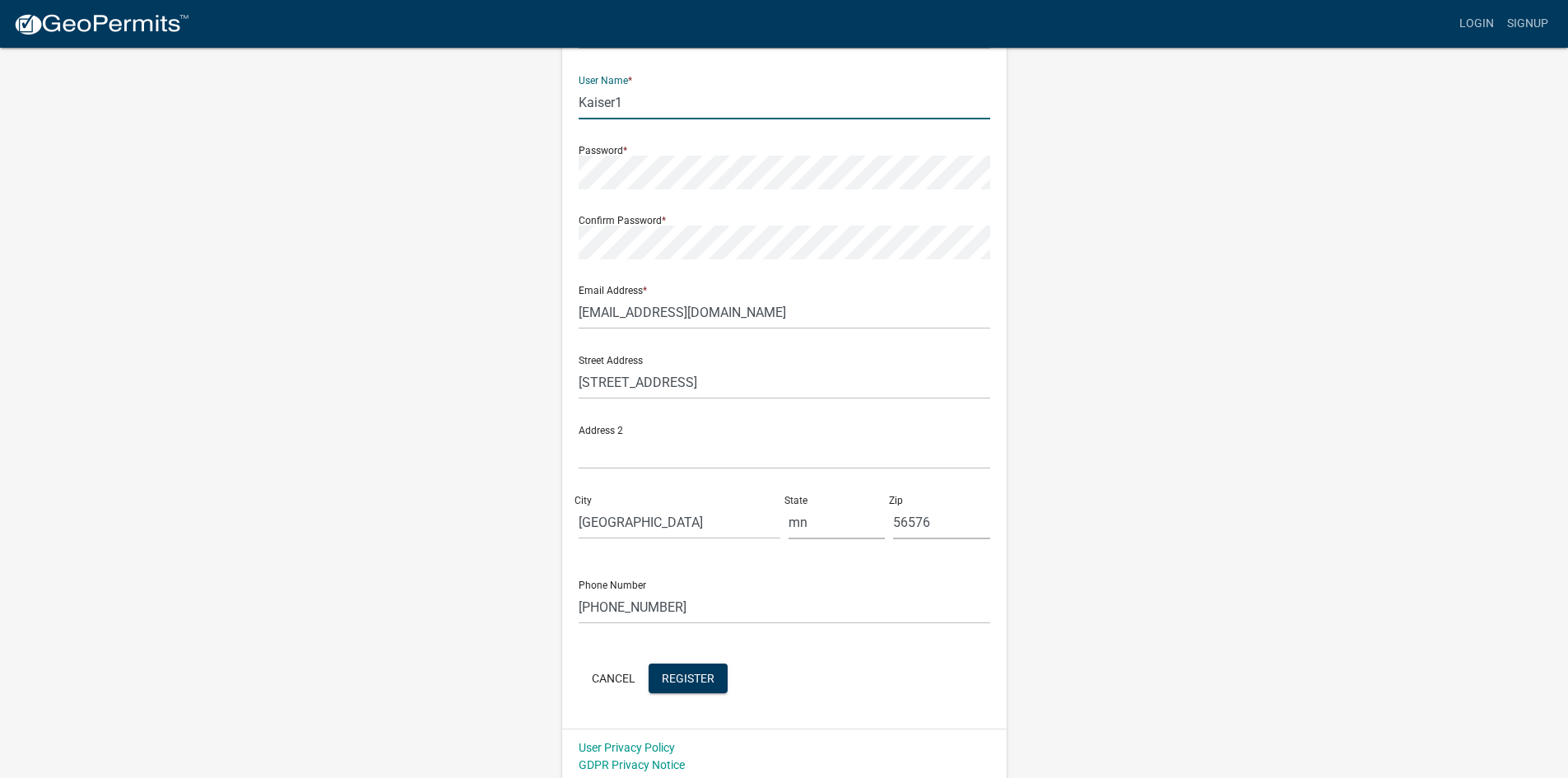
scroll to position [149, 0]
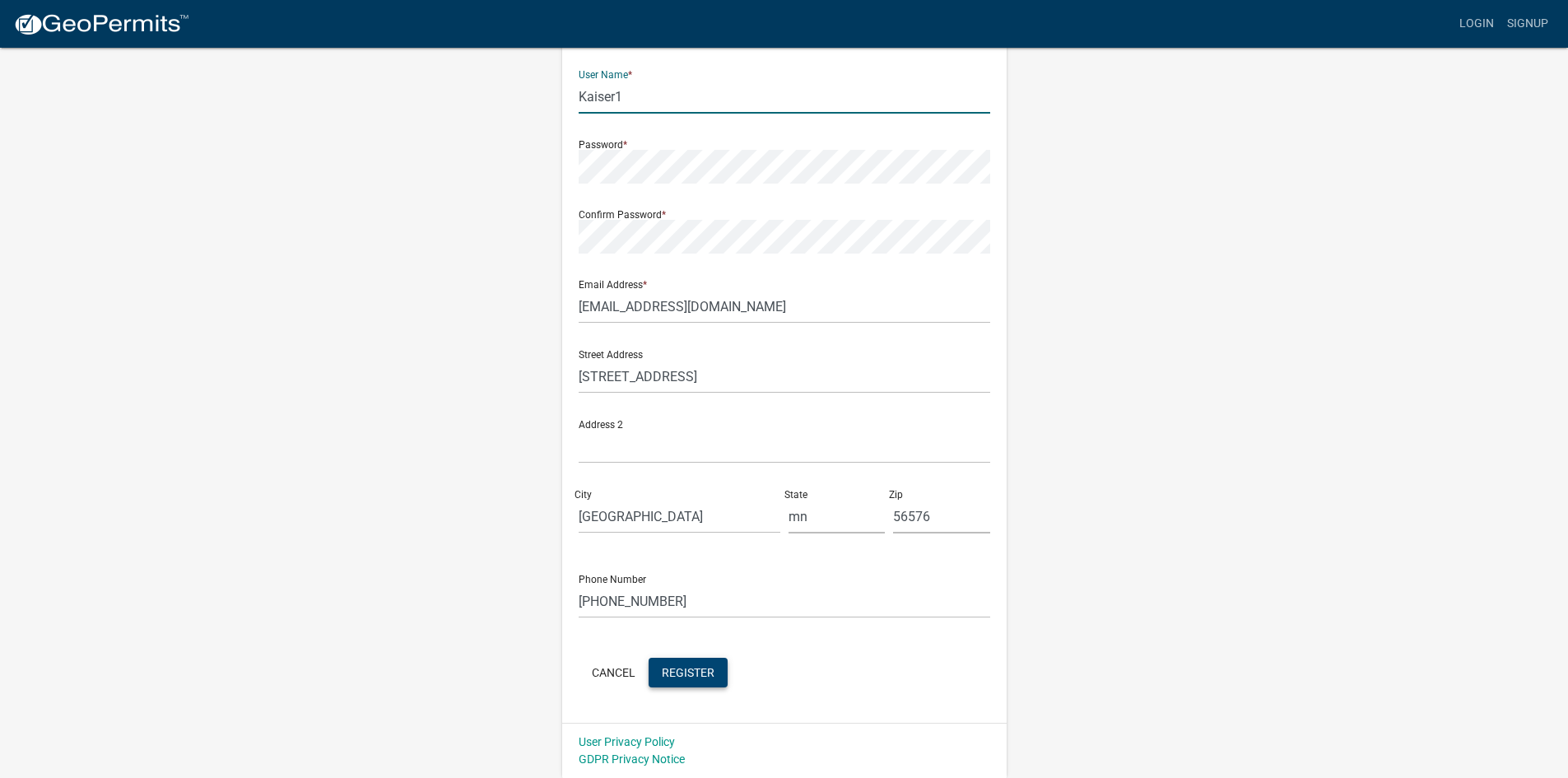
type input "Kaiser1"
click at [695, 668] on span "Register" at bounding box center [688, 672] width 53 height 13
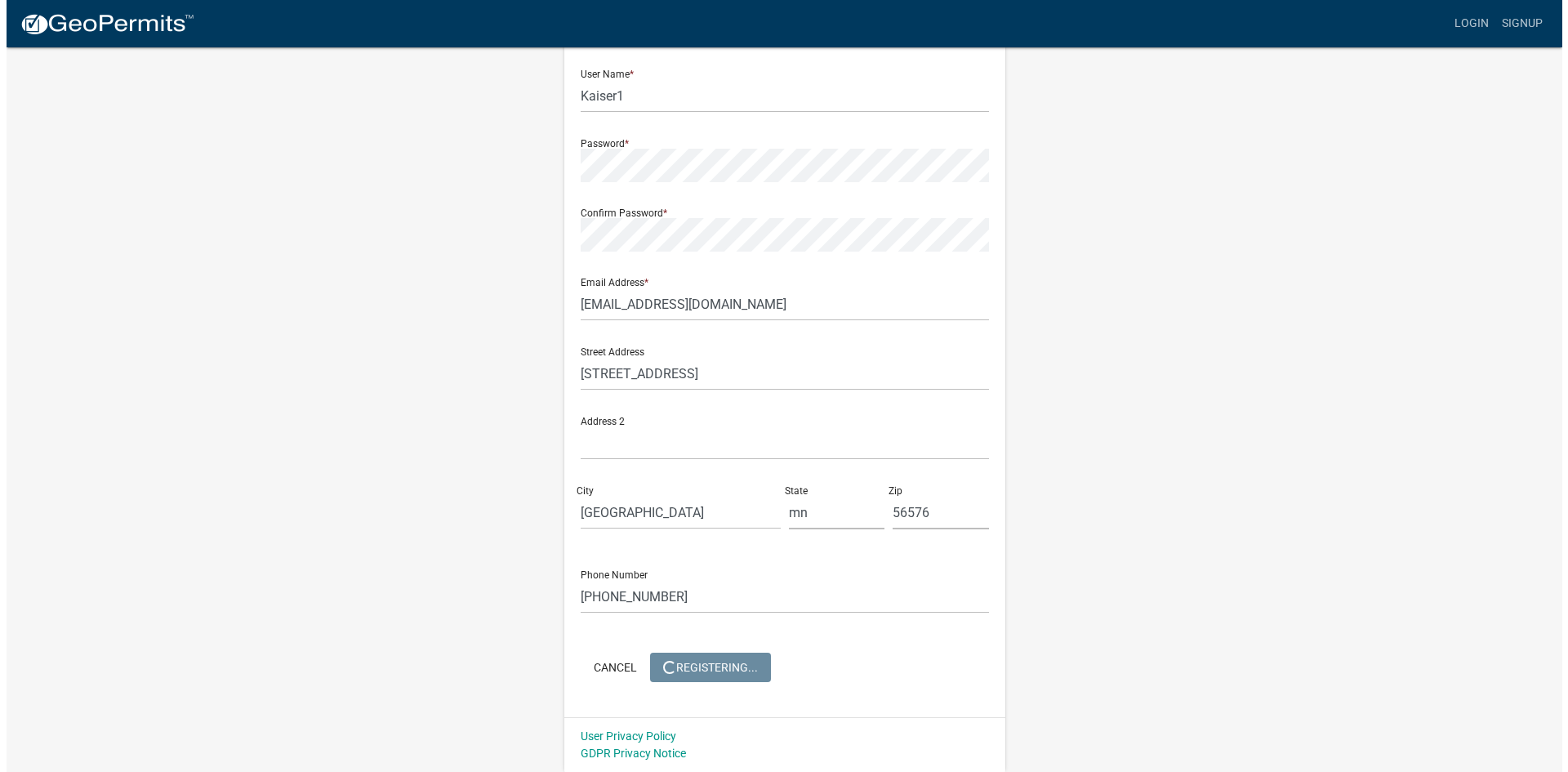
scroll to position [0, 0]
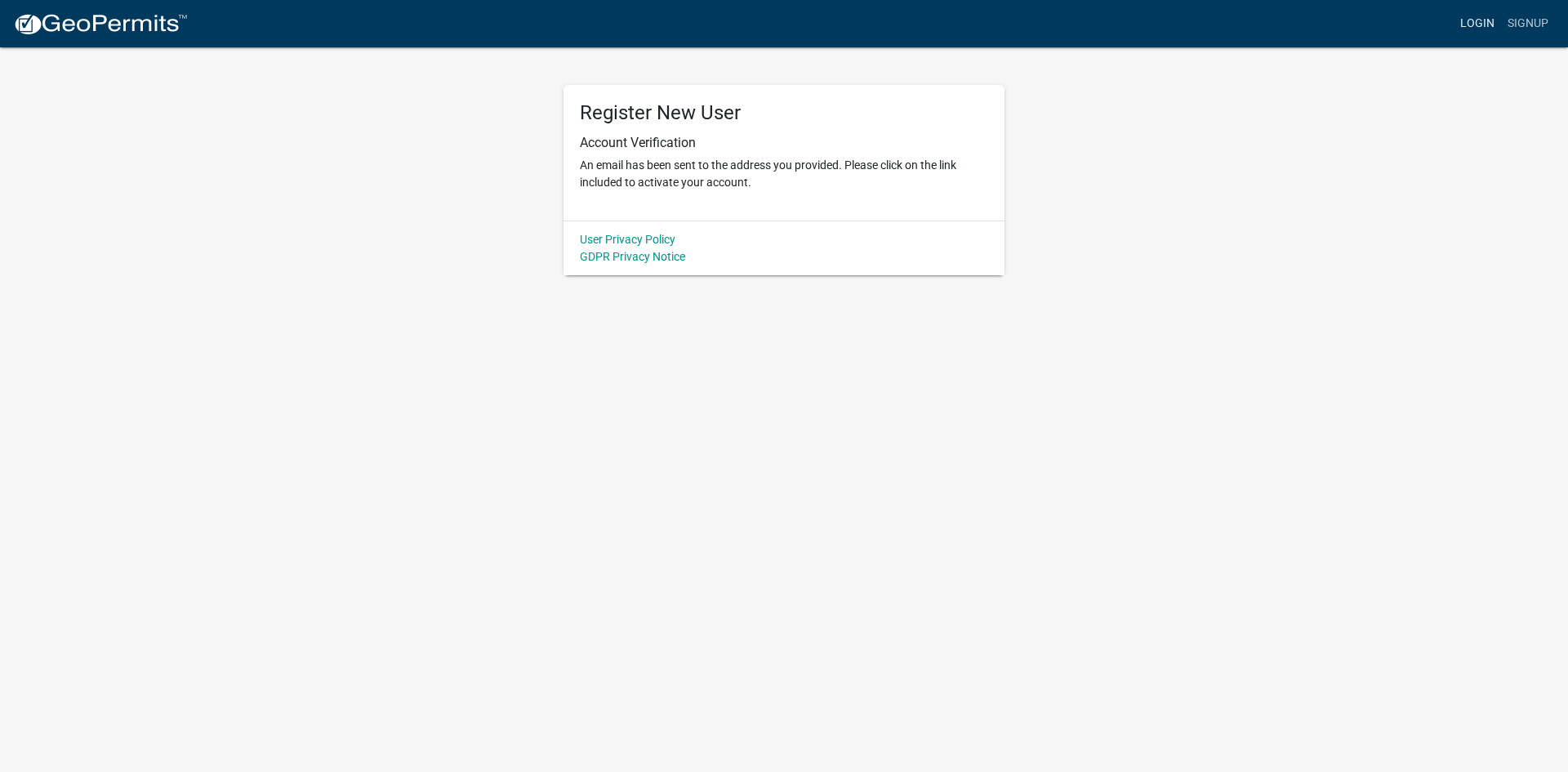
click at [1476, 22] on link "Login" at bounding box center [1477, 24] width 47 height 31
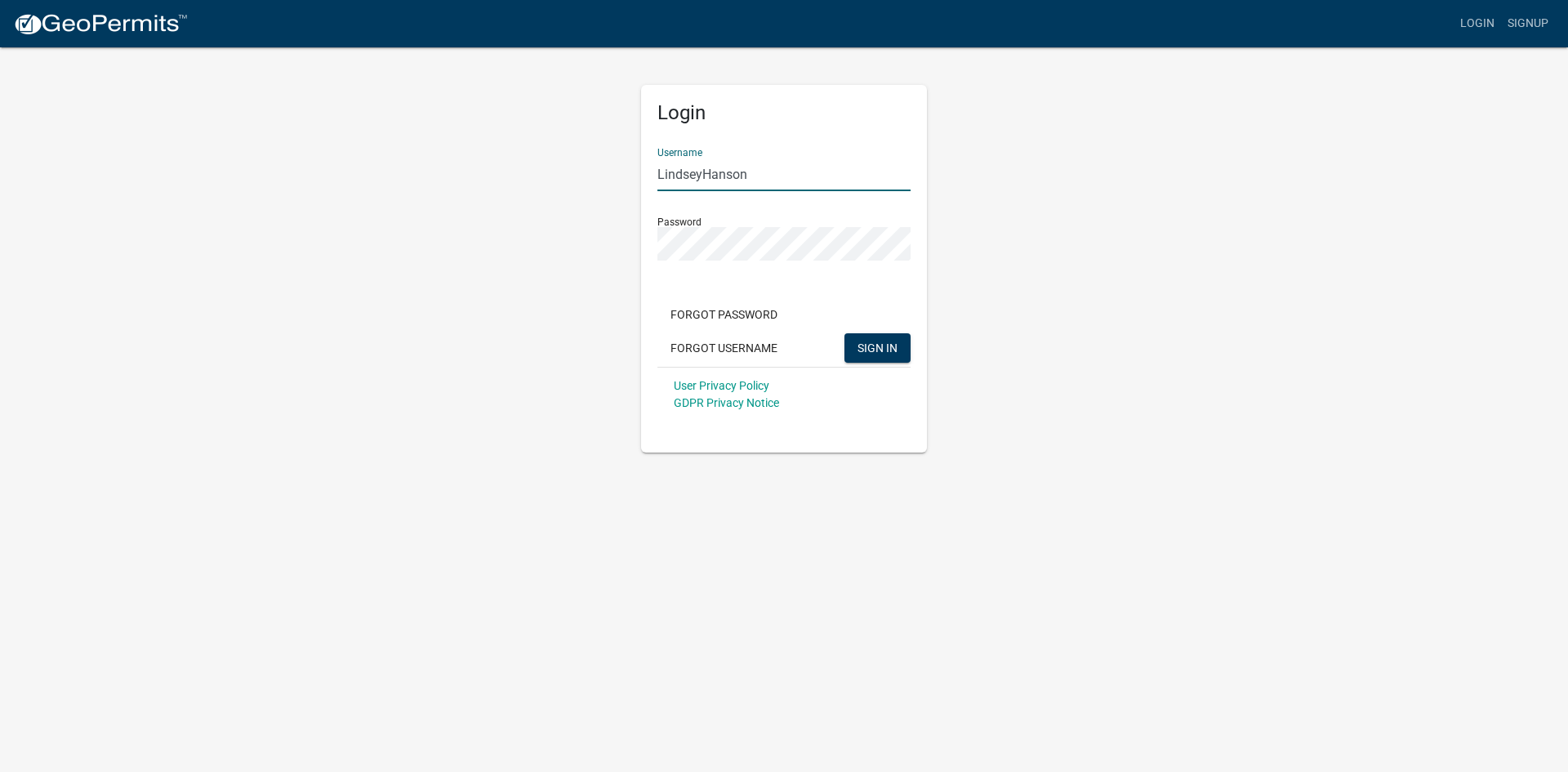
click at [795, 181] on input "LindseyHanson" at bounding box center [784, 174] width 253 height 34
type input "L"
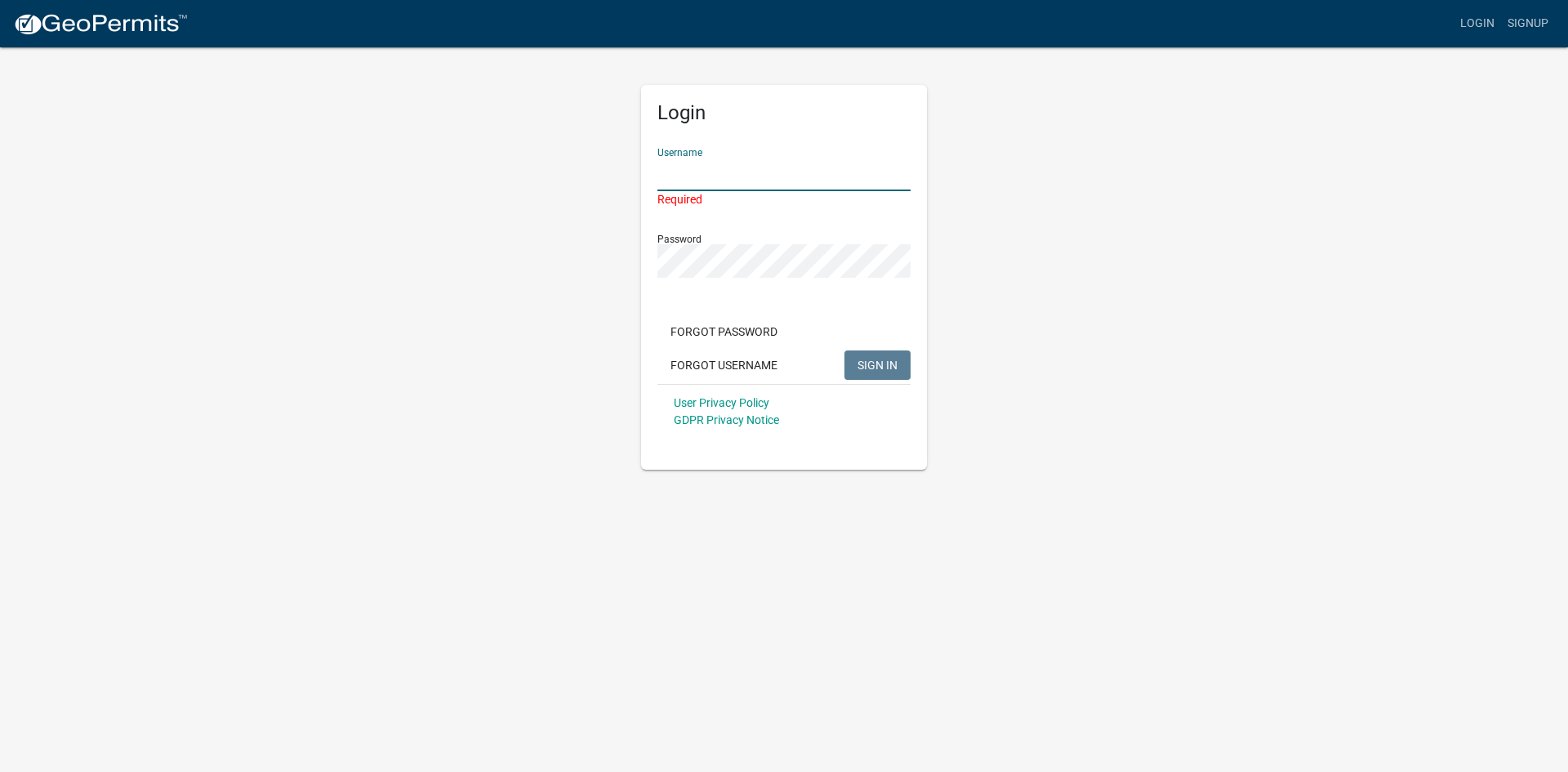
type input "g"
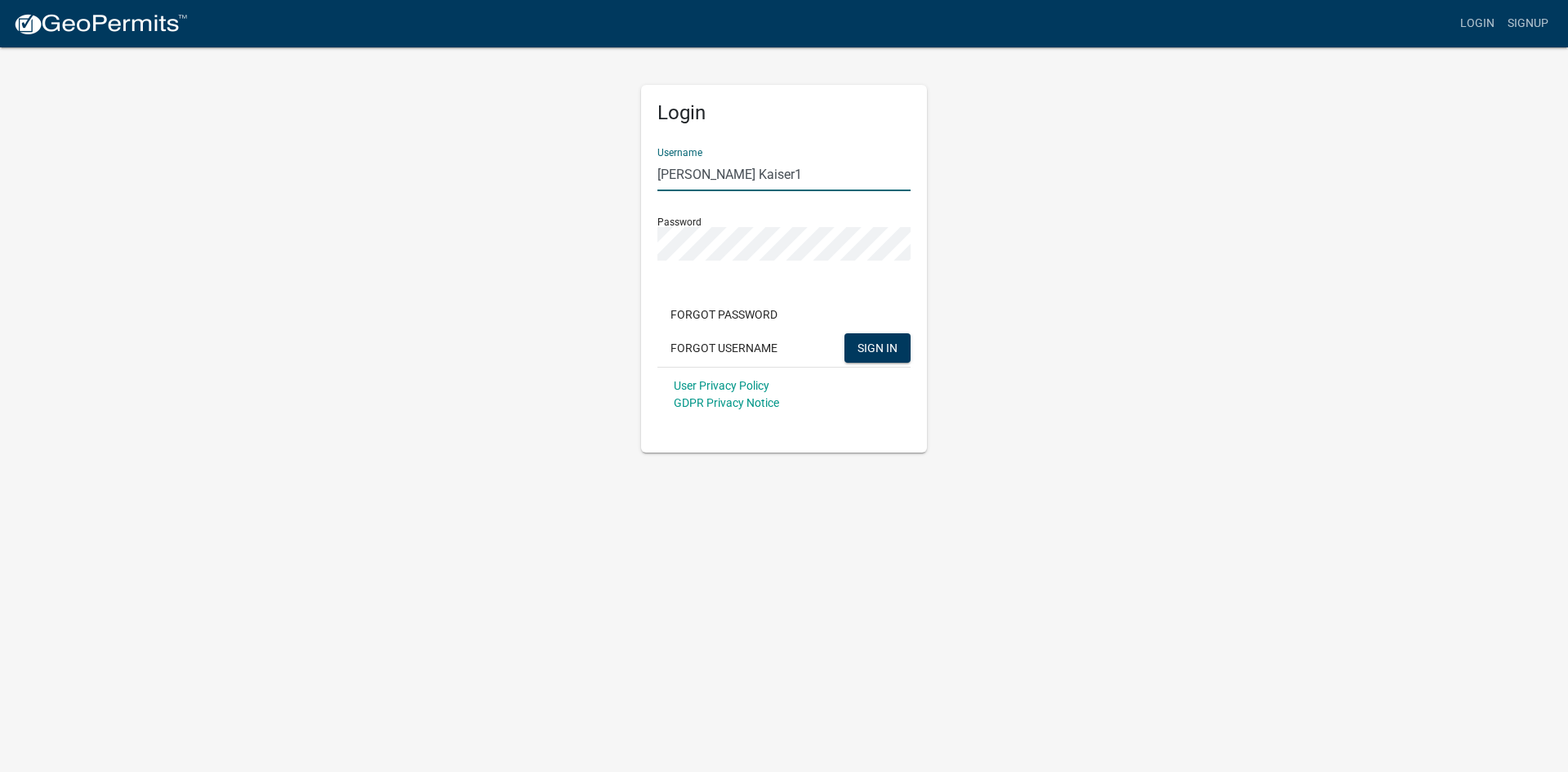
type input "[PERSON_NAME] Kaiser1"
click at [738, 261] on form "Username [PERSON_NAME] Kaiser1 Password Forgot Password Forgot Username SIGN IN…" at bounding box center [784, 278] width 253 height 287
click at [844, 333] on button "SIGN IN" at bounding box center [877, 348] width 66 height 29
click at [743, 177] on input "[PERSON_NAME] Kaiser1" at bounding box center [784, 174] width 253 height 34
drag, startPoint x: 743, startPoint y: 177, endPoint x: 571, endPoint y: 160, distance: 172.8
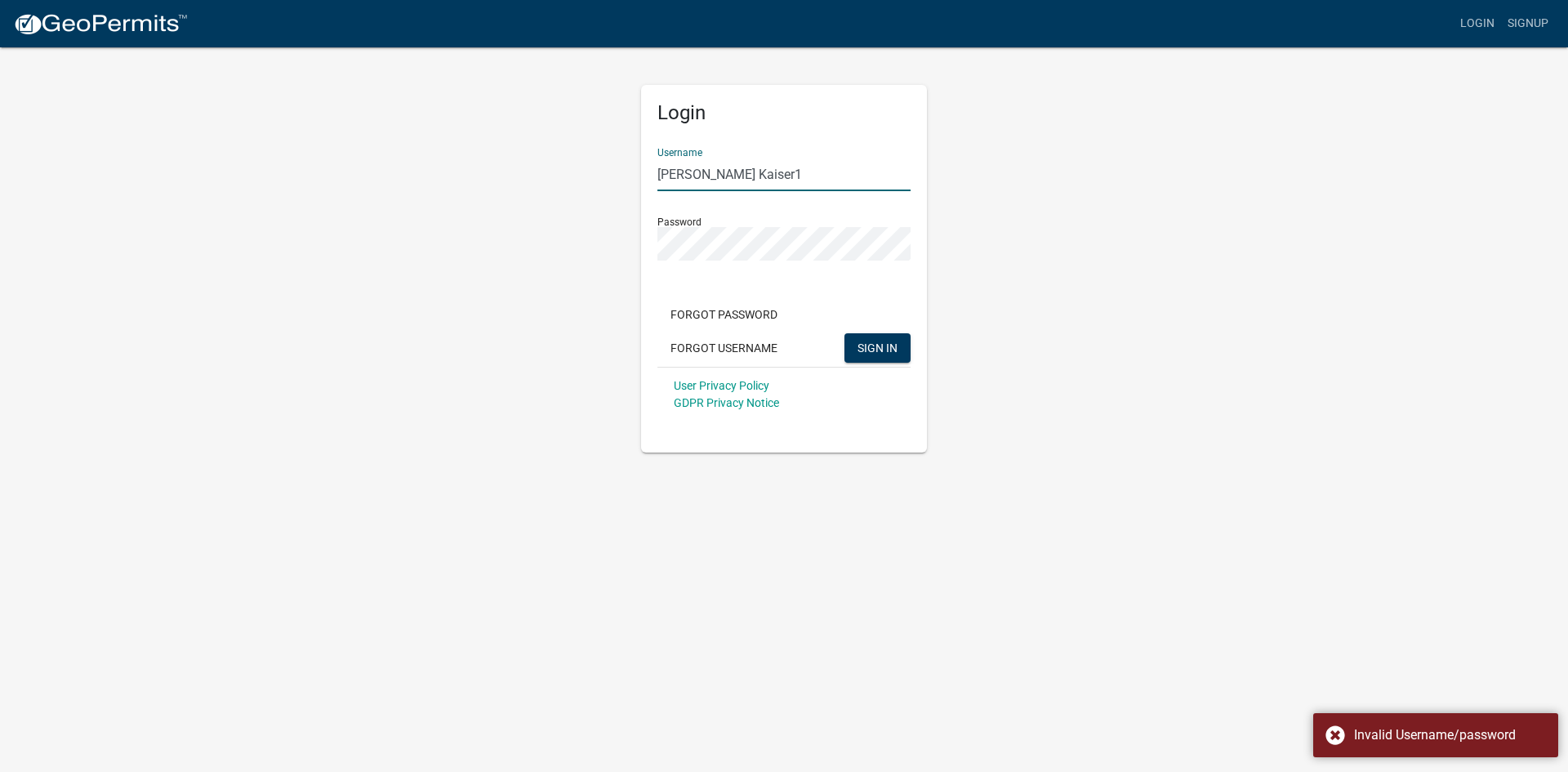
click at [583, 167] on div "Login Username [PERSON_NAME] Kaiser1 Password Forgot Password Forgot Username S…" at bounding box center [784, 249] width 931 height 406
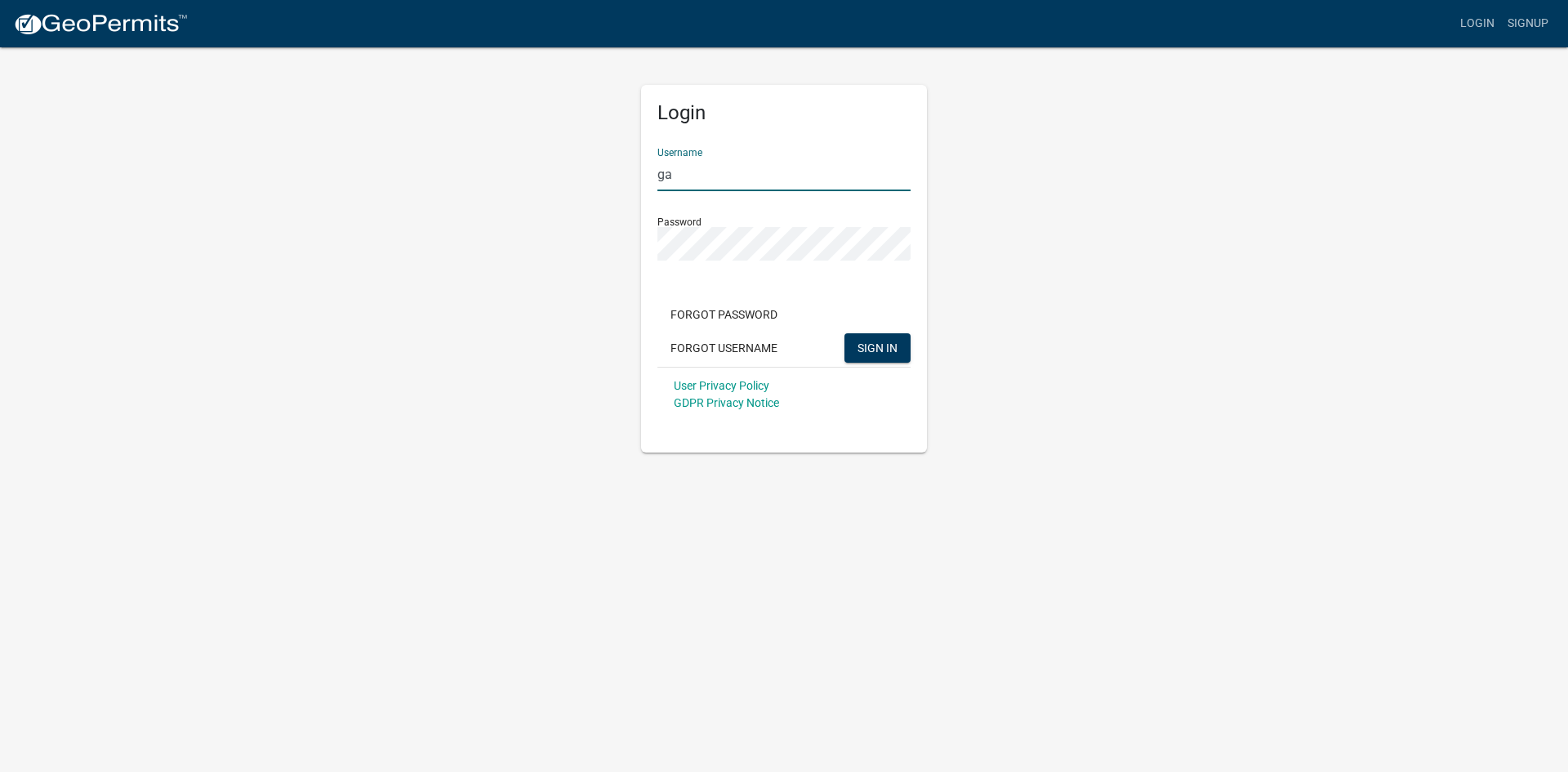
type input "g"
click at [634, 235] on div "Login Username garykaiser1 Password Forgot Password Forgot Username SIGN IN Use…" at bounding box center [784, 249] width 311 height 406
click at [844, 333] on button "SIGN IN" at bounding box center [877, 348] width 66 height 29
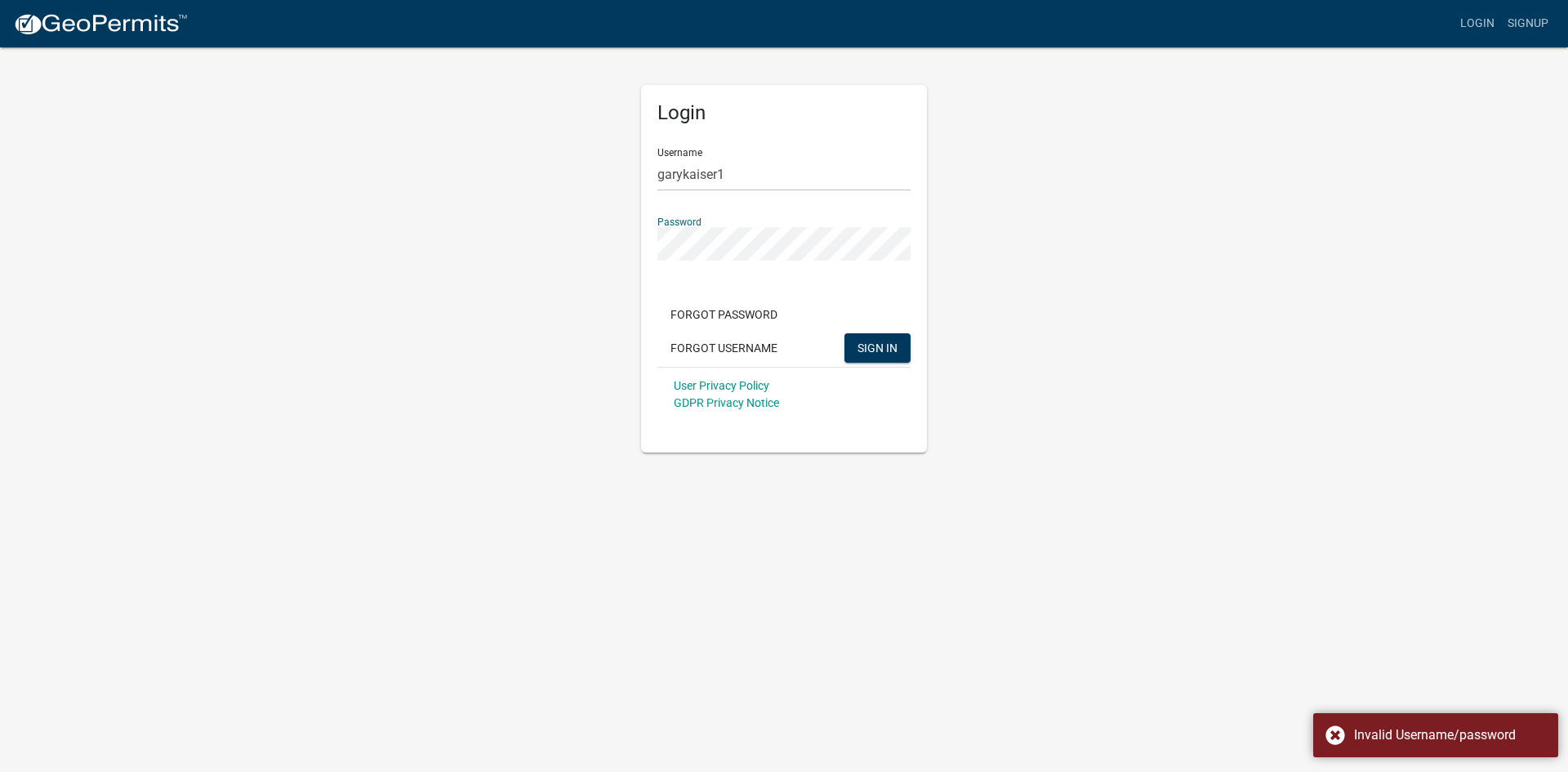
click at [790, 218] on div "Password" at bounding box center [784, 232] width 253 height 56
click at [748, 184] on input "garykaiser1" at bounding box center [784, 174] width 253 height 34
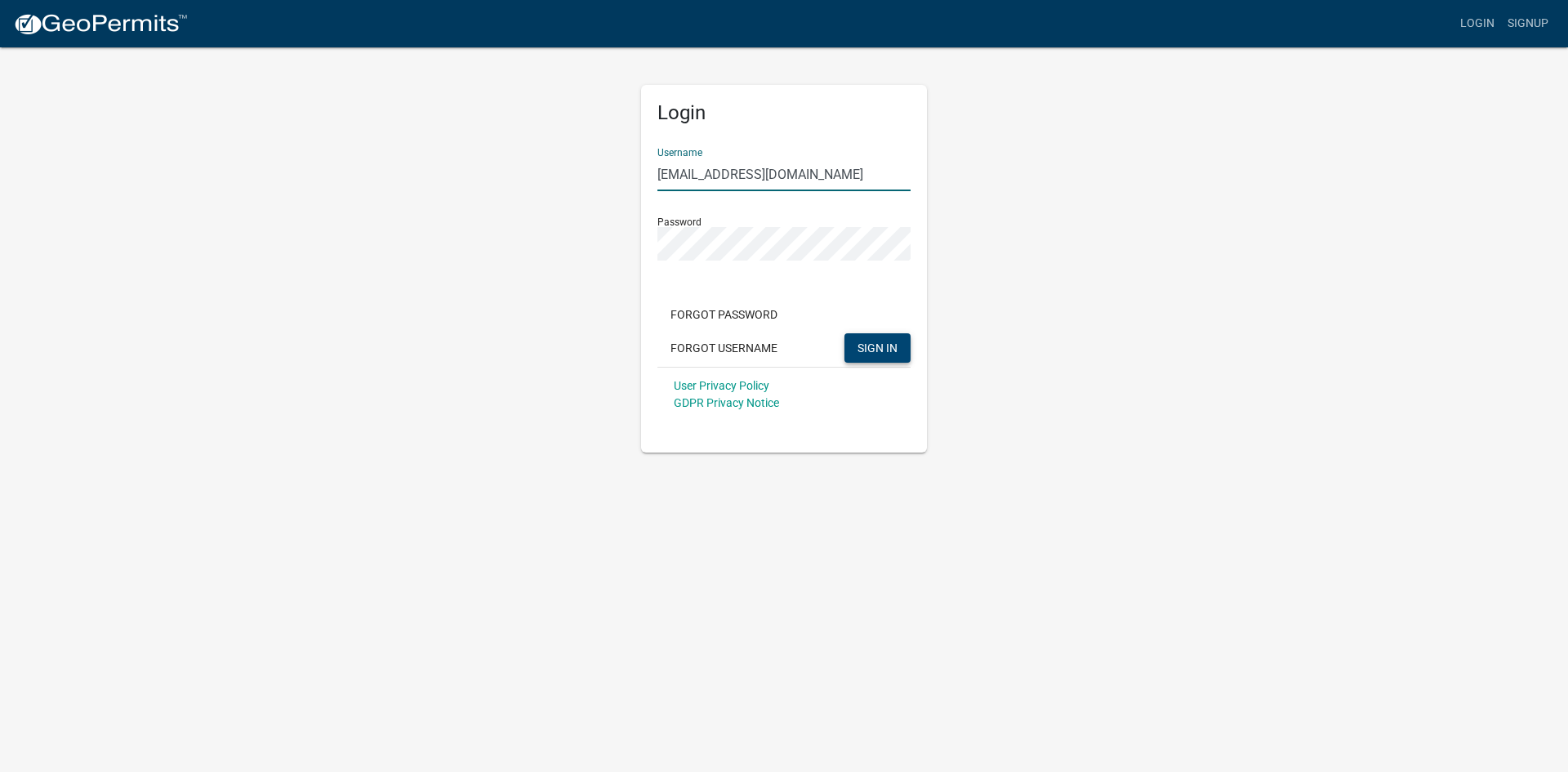
click at [882, 353] on span "SIGN IN" at bounding box center [877, 347] width 40 height 13
drag, startPoint x: 817, startPoint y: 175, endPoint x: 700, endPoint y: 168, distance: 117.2
click at [700, 168] on input "[EMAIL_ADDRESS][DOMAIN_NAME]" at bounding box center [784, 174] width 253 height 34
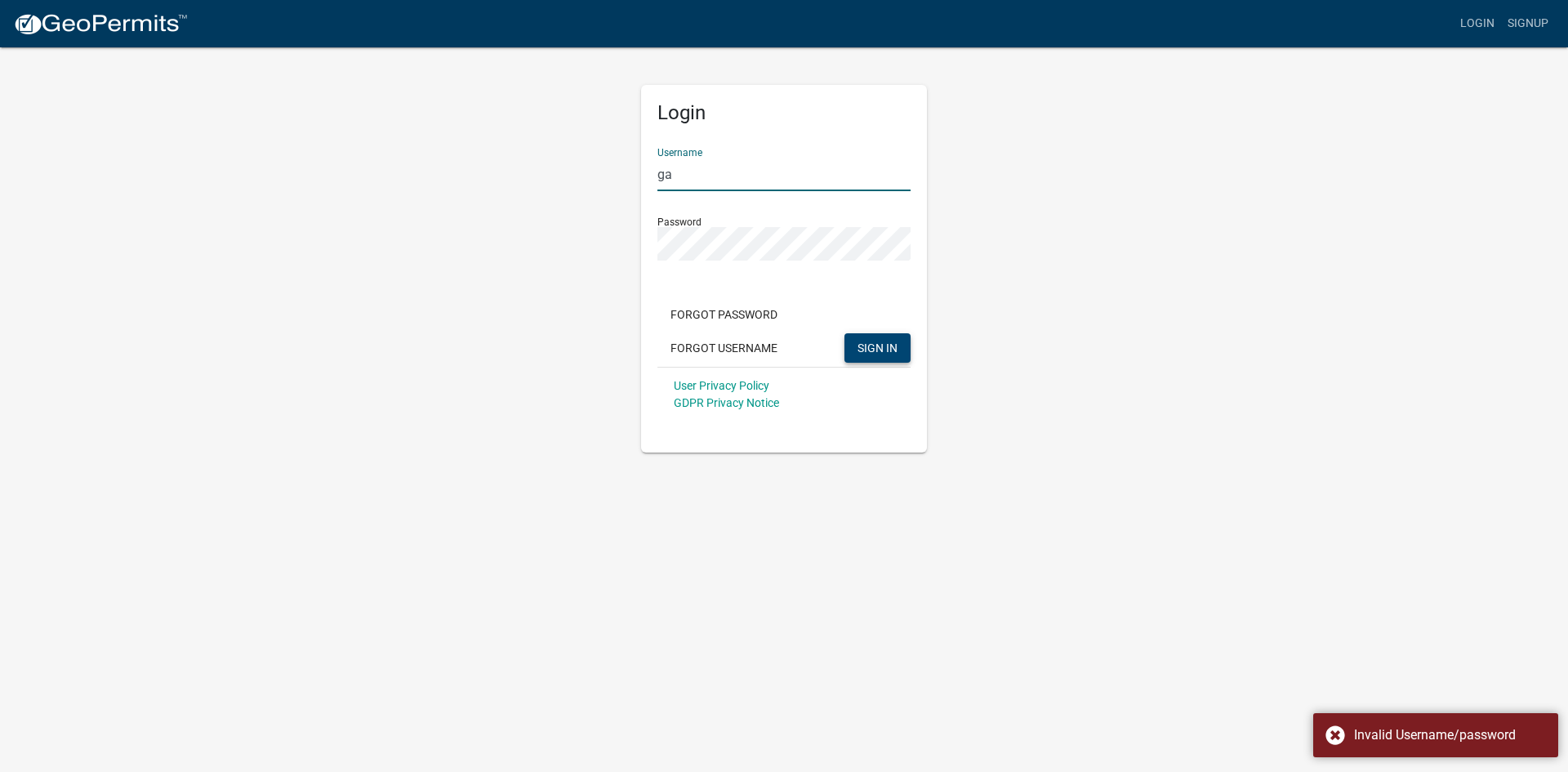
type input "g"
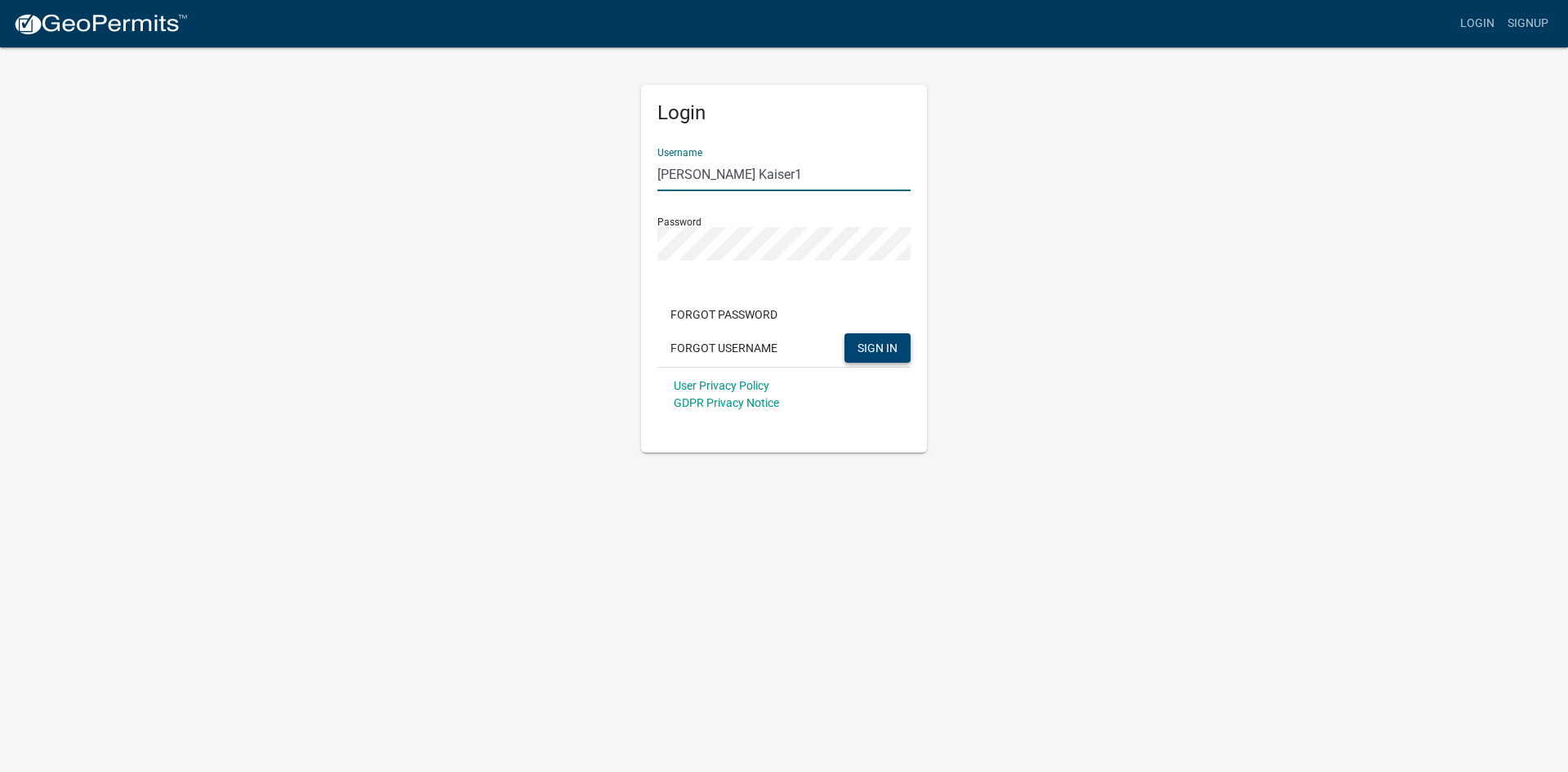
type input "[PERSON_NAME] Kaiser1"
click at [844, 333] on button "SIGN IN" at bounding box center [877, 348] width 66 height 29
click at [722, 346] on button "Forgot Username" at bounding box center [724, 348] width 133 height 29
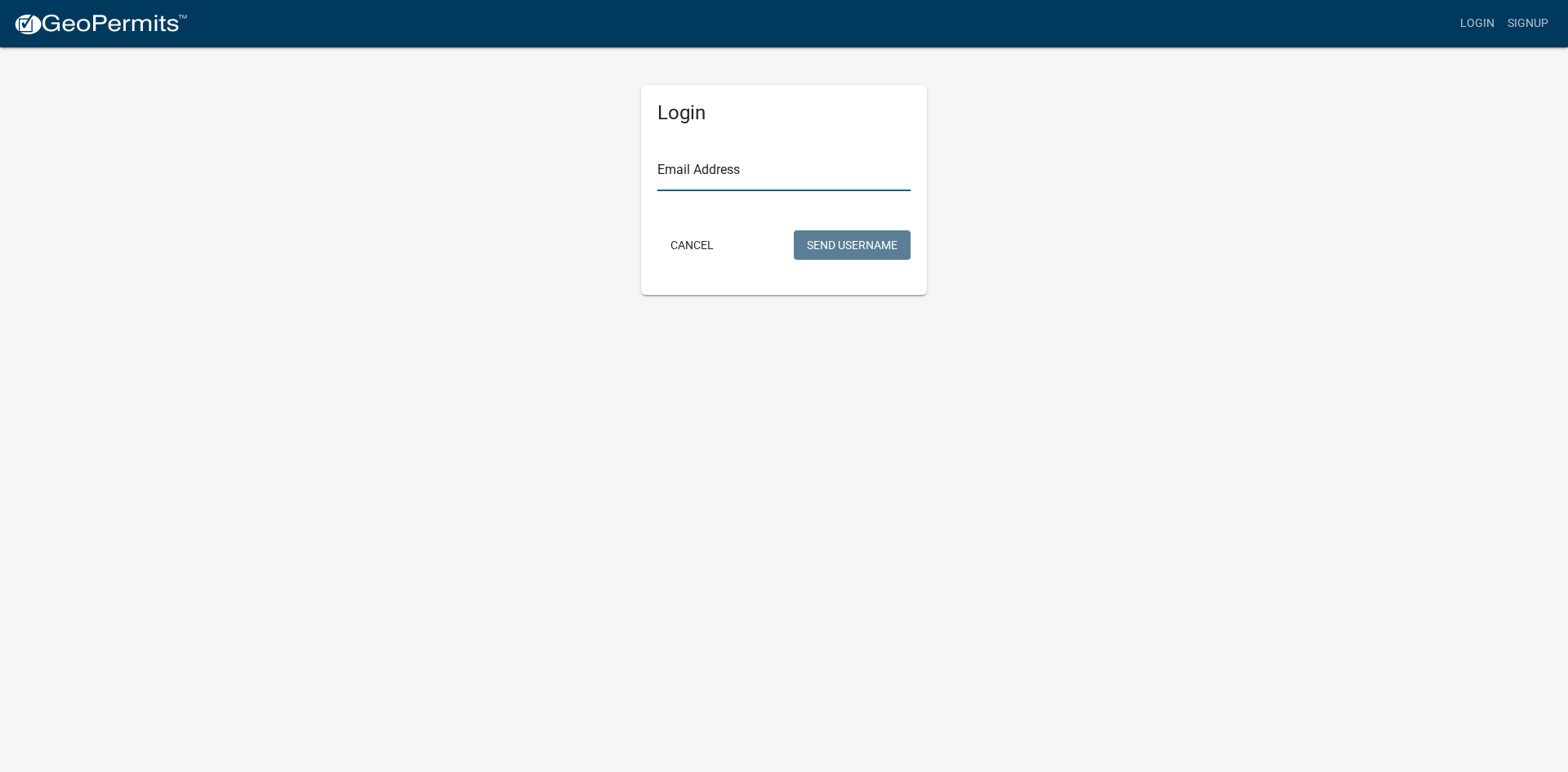
click at [672, 186] on input "Email Address" at bounding box center [784, 174] width 253 height 34
type input "a"
type input "[EMAIL_ADDRESS][DOMAIN_NAME]"
click at [831, 243] on button "Send Username" at bounding box center [852, 245] width 117 height 29
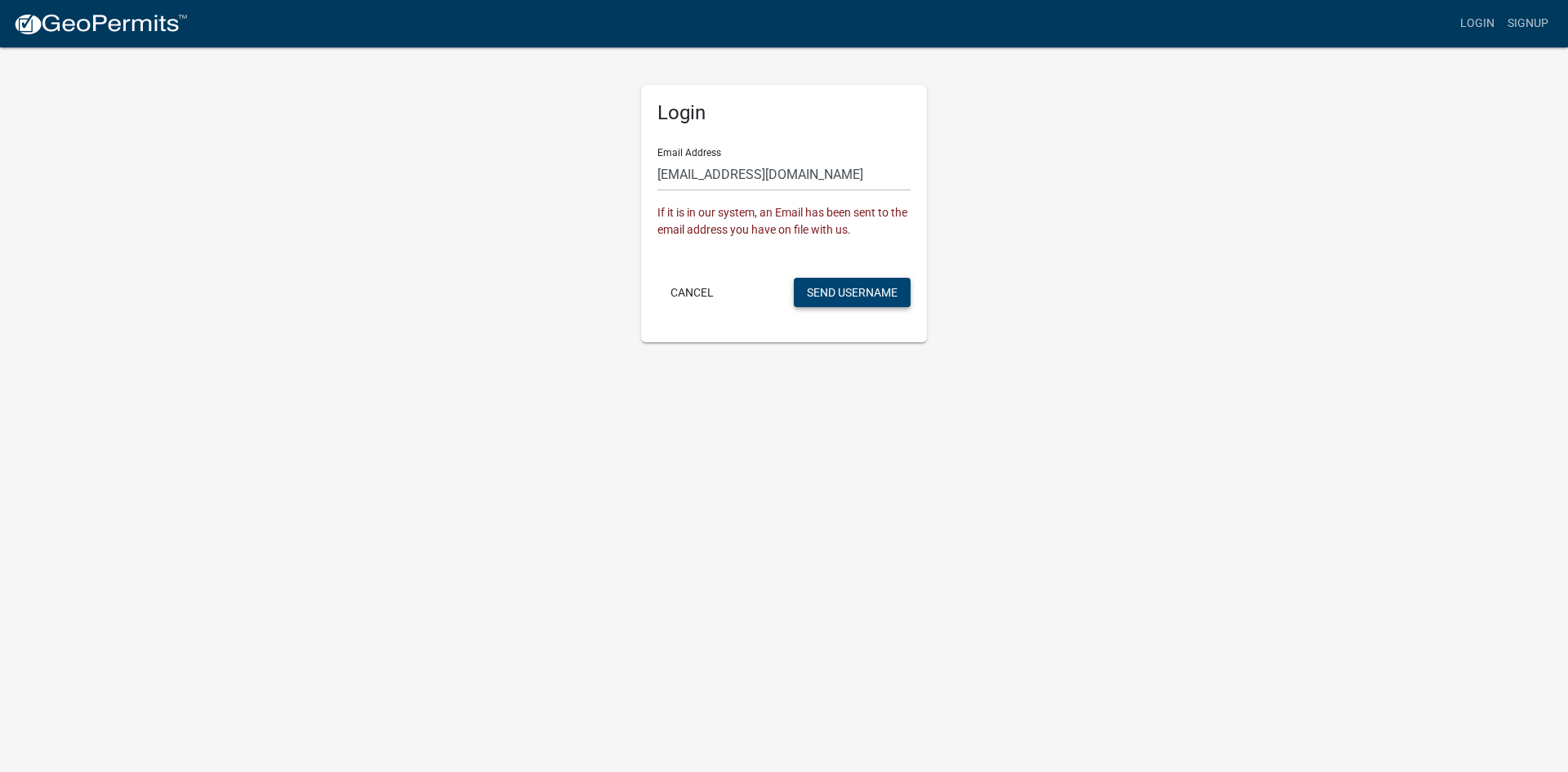
click at [831, 298] on button "Send Username" at bounding box center [852, 293] width 117 height 29
click at [1472, 19] on link "Login" at bounding box center [1477, 24] width 47 height 31
click at [1539, 15] on link "Signup" at bounding box center [1528, 24] width 54 height 31
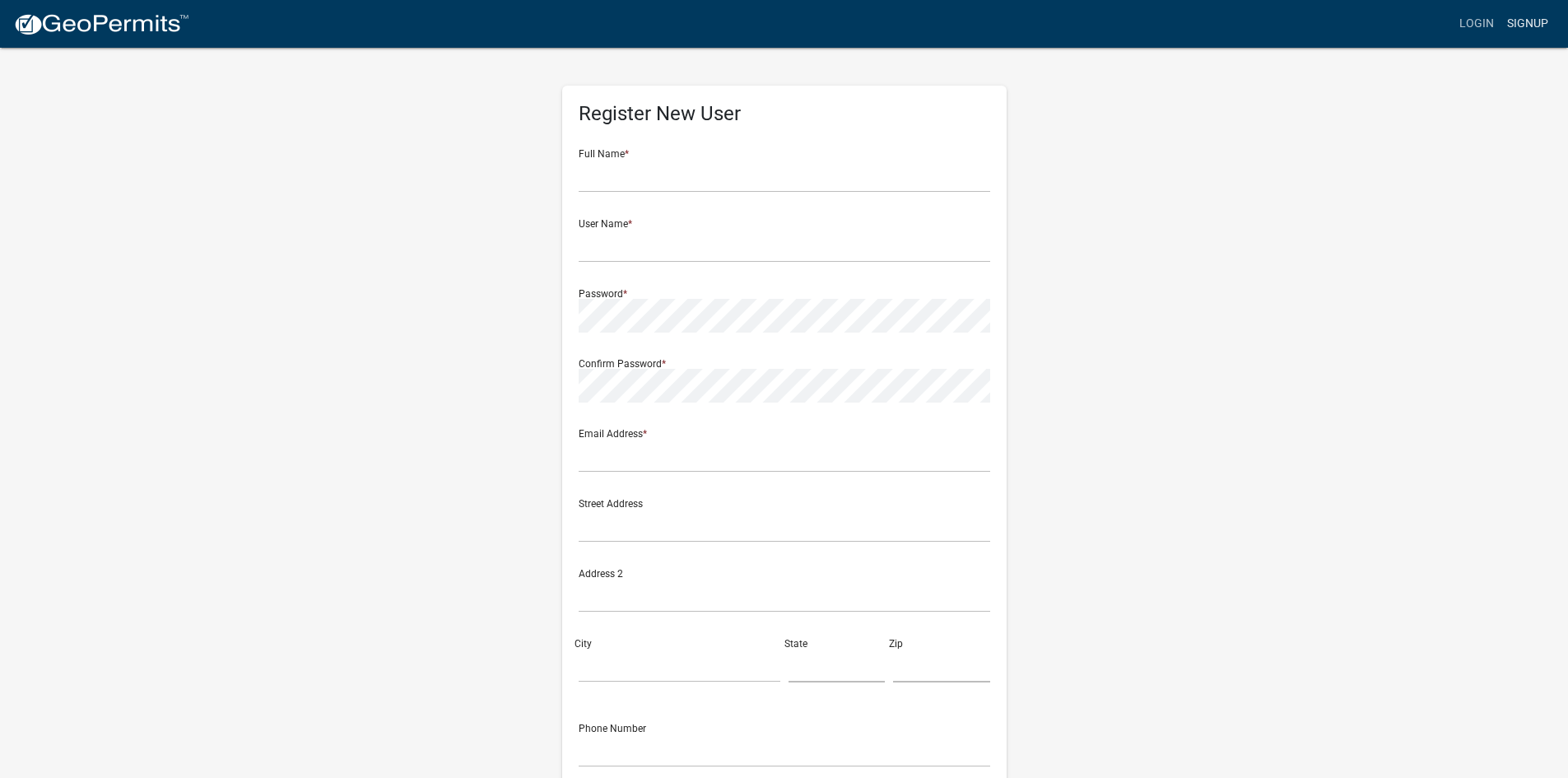
click at [1513, 20] on link "Signup" at bounding box center [1528, 24] width 54 height 31
click at [1489, 19] on link "Login" at bounding box center [1477, 24] width 48 height 31
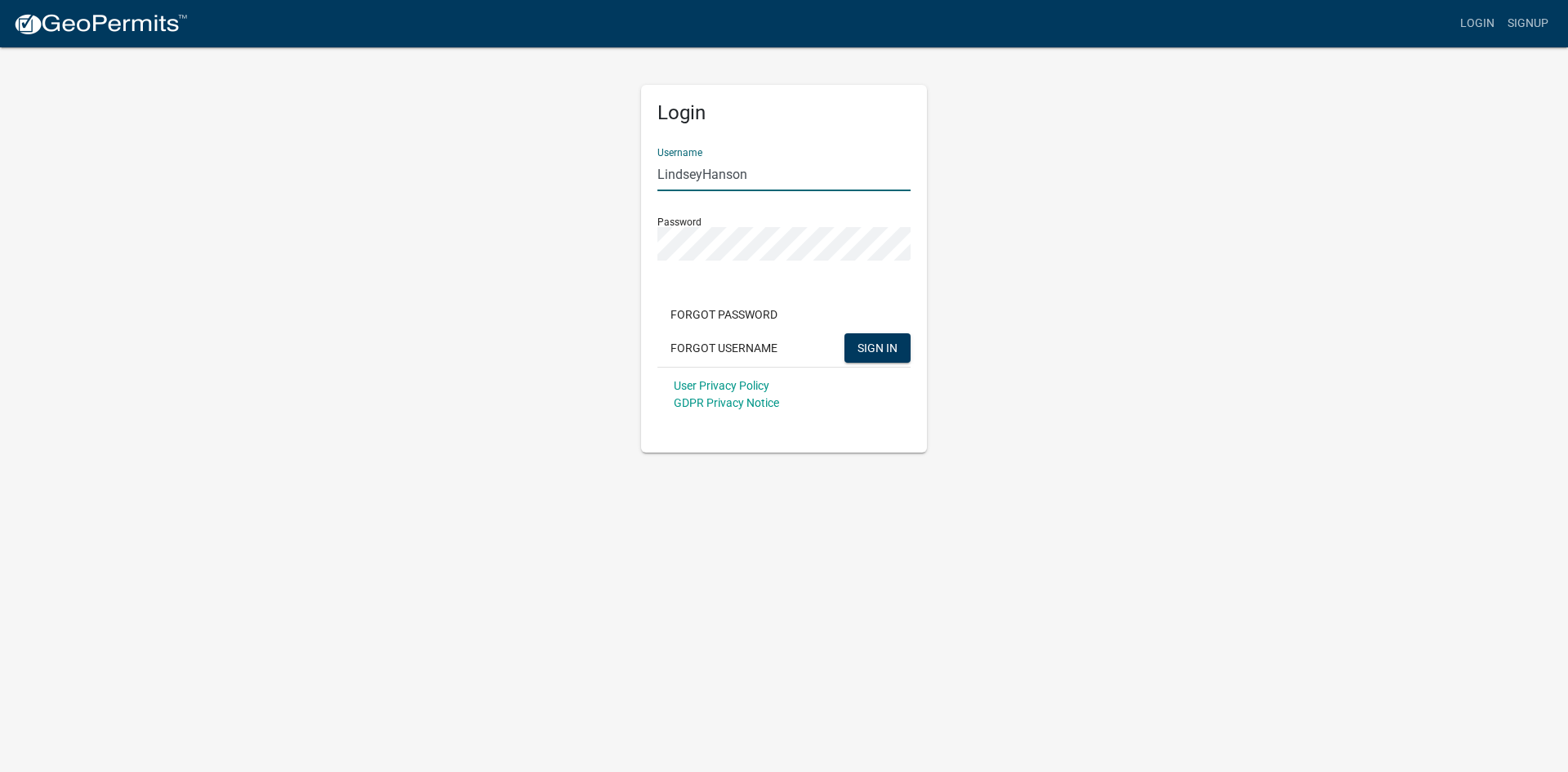
drag, startPoint x: 775, startPoint y: 170, endPoint x: 582, endPoint y: 169, distance: 193.0
click at [582, 169] on div "Login Username LindseyHanson Password Forgot Password Forgot Username SIGN IN U…" at bounding box center [784, 249] width 931 height 406
type input "Kaiser1"
click at [637, 260] on div "Login Username Kaiser1 Password Forgot Password Forgot Username SIGN IN User Pr…" at bounding box center [784, 249] width 311 height 406
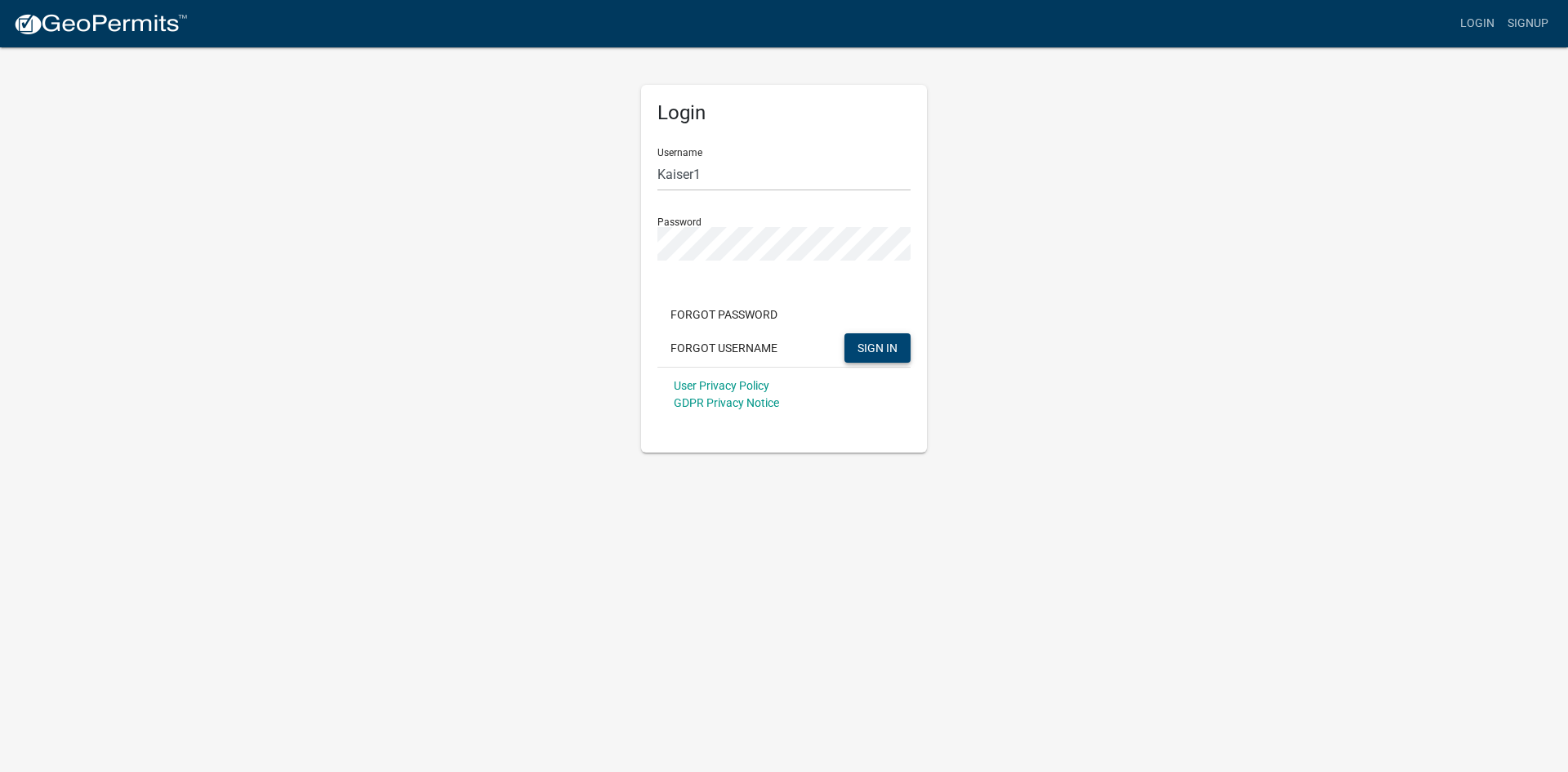
click at [857, 343] on button "SIGN IN" at bounding box center [877, 348] width 66 height 29
